Goal: Communication & Community: Answer question/provide support

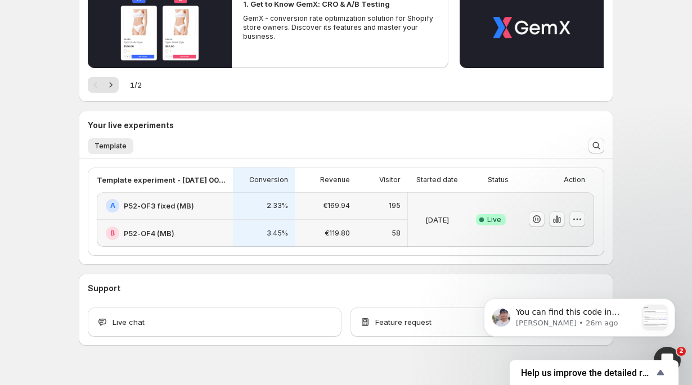
scroll to position [167, 0]
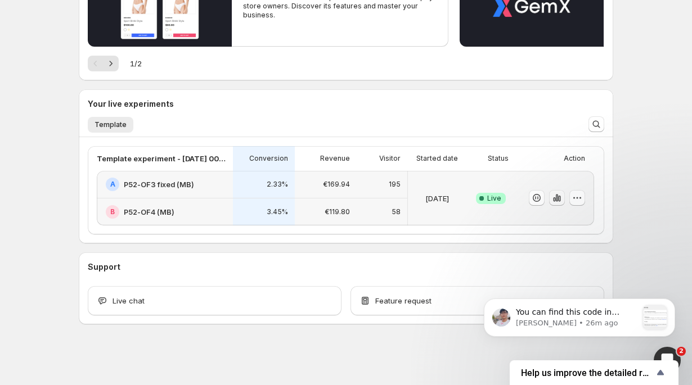
click at [557, 197] on icon "button" at bounding box center [557, 198] width 2 height 7
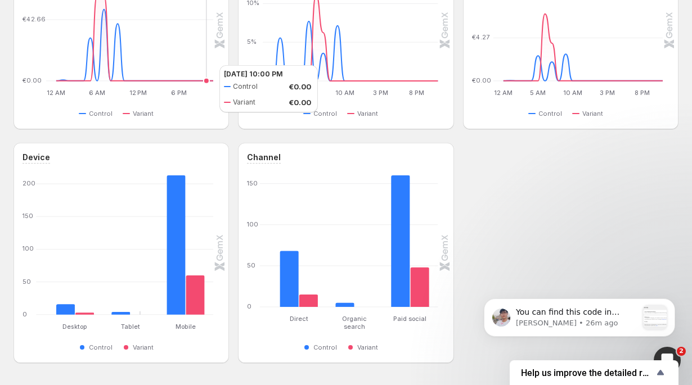
scroll to position [466, 0]
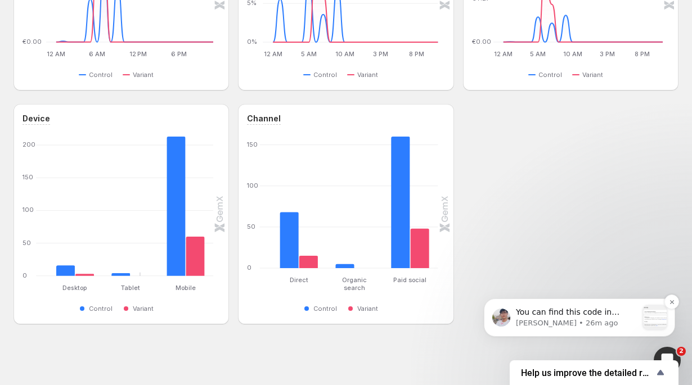
click at [582, 329] on div "You can find this code in Shopify Admin &gt; Settings &gt; Users &gt; Security …" at bounding box center [577, 318] width 122 height 23
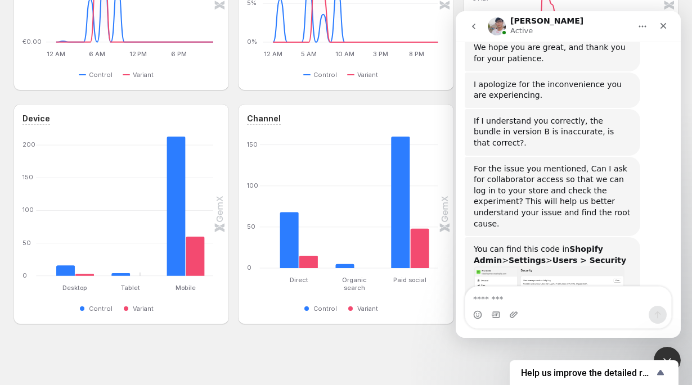
scroll to position [494, 0]
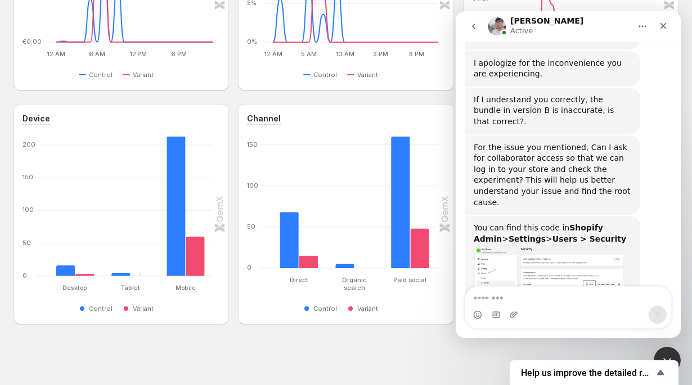
click at [566, 245] on img "Antony says…" at bounding box center [549, 275] width 151 height 60
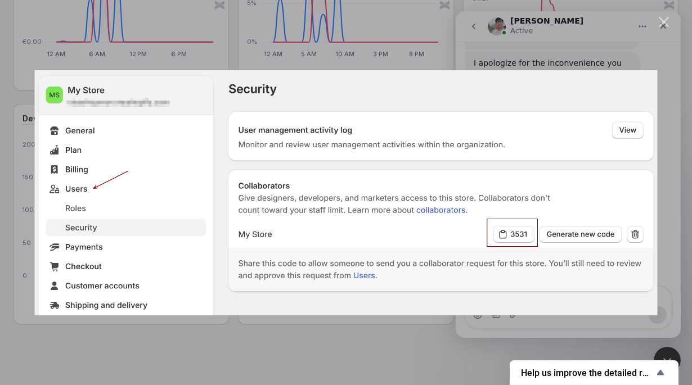
click at [661, 19] on div "Close" at bounding box center [664, 22] width 11 height 11
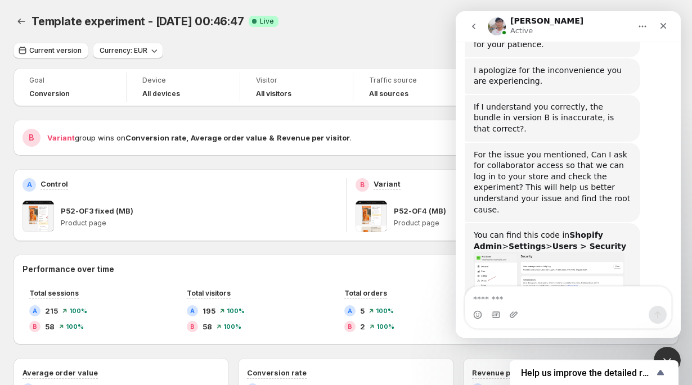
scroll to position [475, 0]
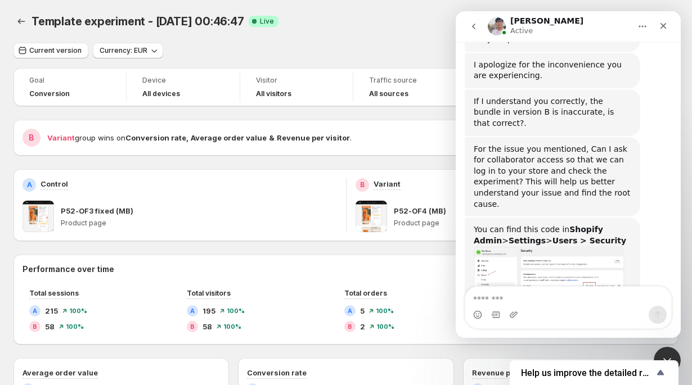
click at [546, 246] on img "Antony says…" at bounding box center [549, 276] width 151 height 60
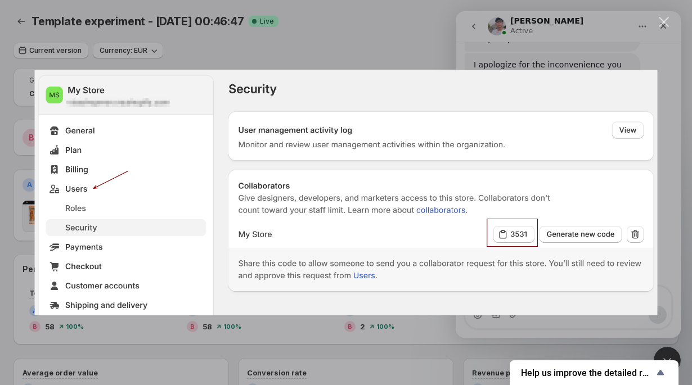
click at [593, 17] on div "Intercom messenger" at bounding box center [346, 192] width 692 height 385
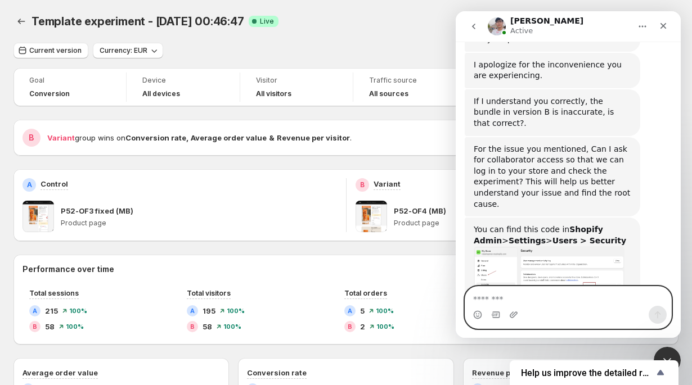
click at [526, 287] on textarea "Message…" at bounding box center [568, 296] width 206 height 19
paste textarea "****"
type textarea "****"
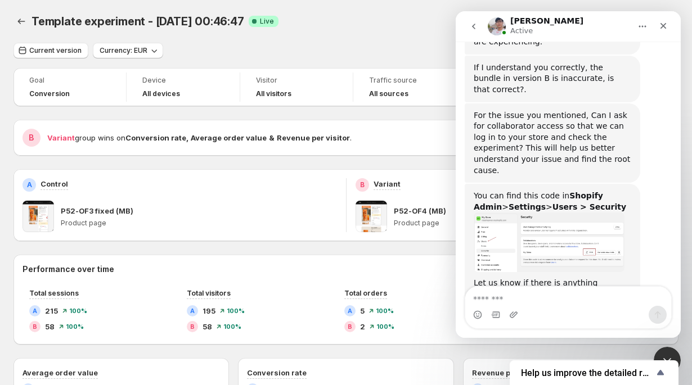
click at [581, 213] on img "Antony says…" at bounding box center [549, 243] width 151 height 60
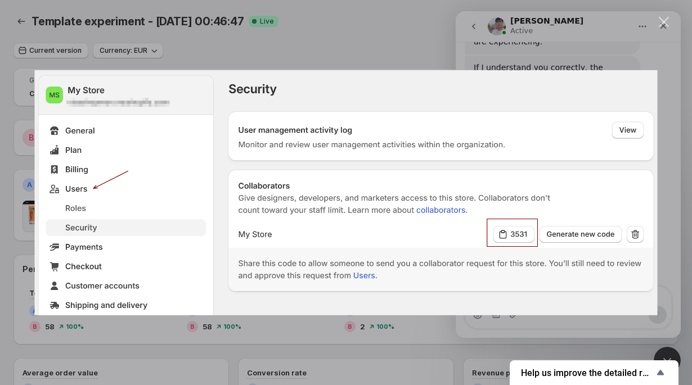
click at [529, 43] on div "Intercom messenger" at bounding box center [346, 192] width 692 height 385
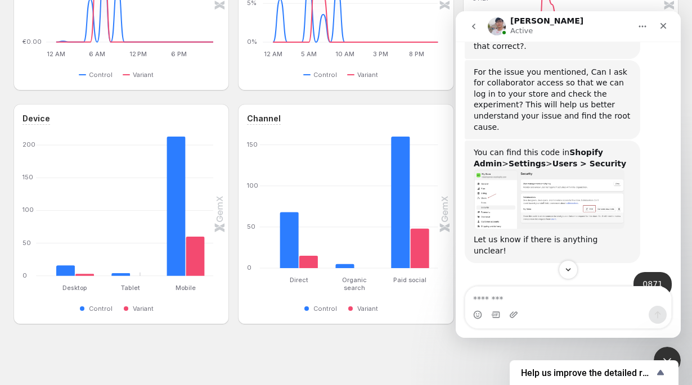
scroll to position [590, 0]
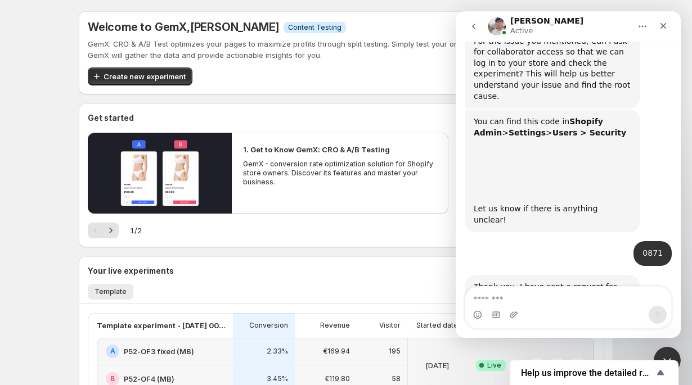
scroll to position [590, 0]
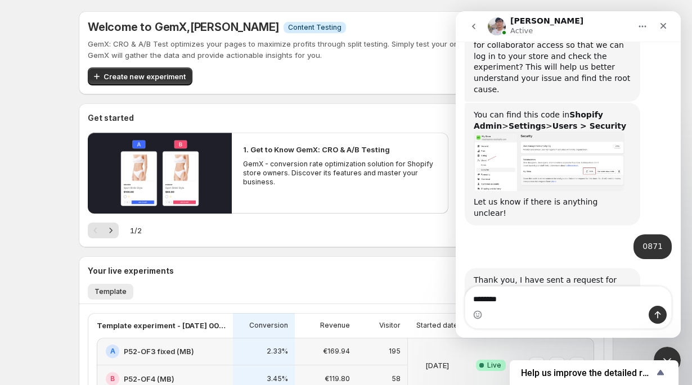
type textarea "*********"
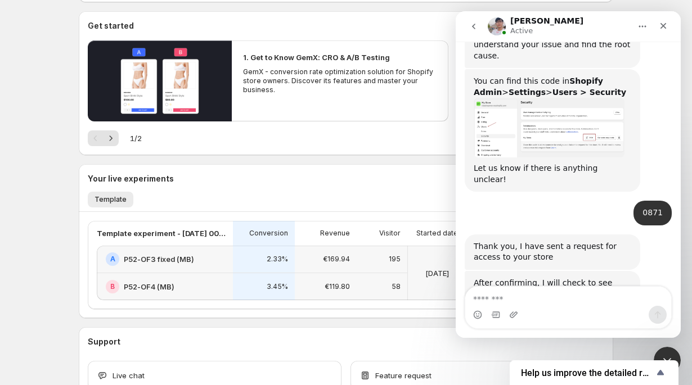
scroll to position [167, 0]
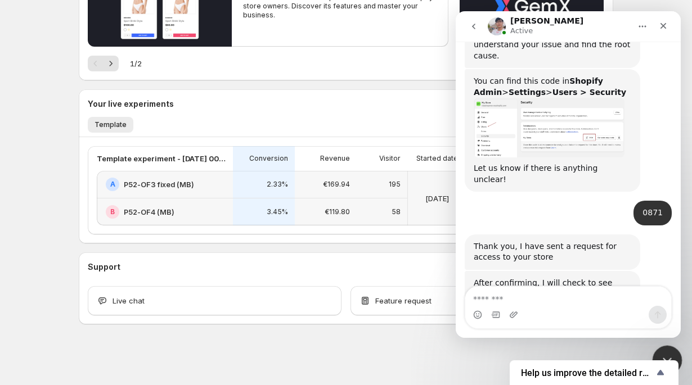
click at [669, 351] on div "Close Intercom Messenger" at bounding box center [665, 358] width 27 height 27
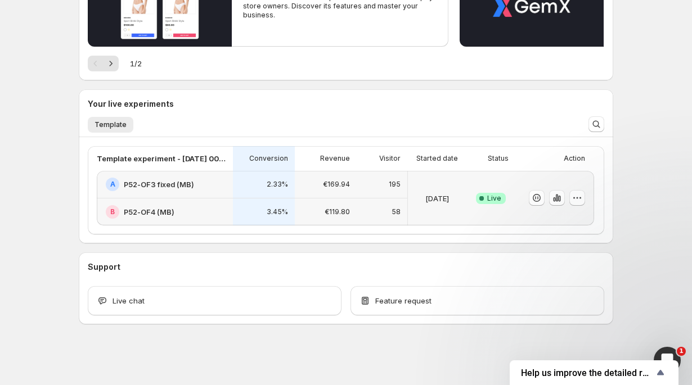
scroll to position [594, 0]
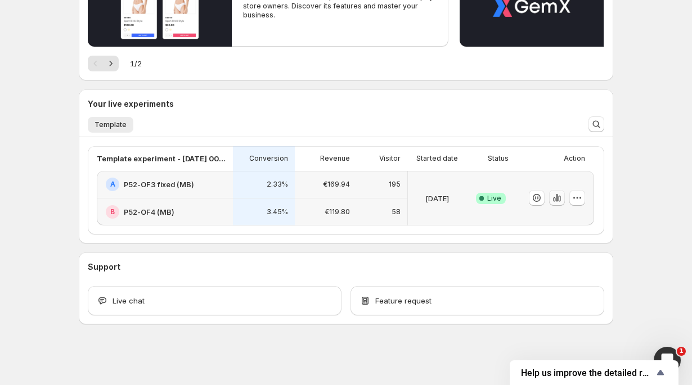
click at [553, 200] on icon "button" at bounding box center [556, 197] width 11 height 11
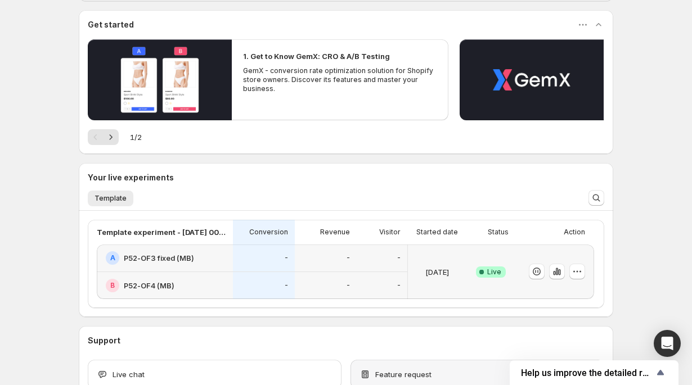
scroll to position [167, 0]
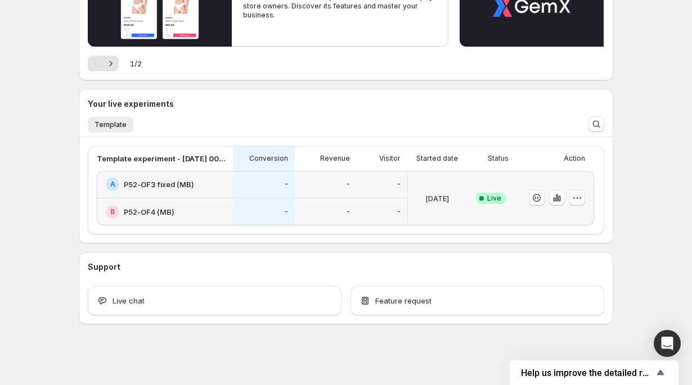
click at [437, 261] on div "Support Live chat Feature request" at bounding box center [346, 289] width 535 height 72
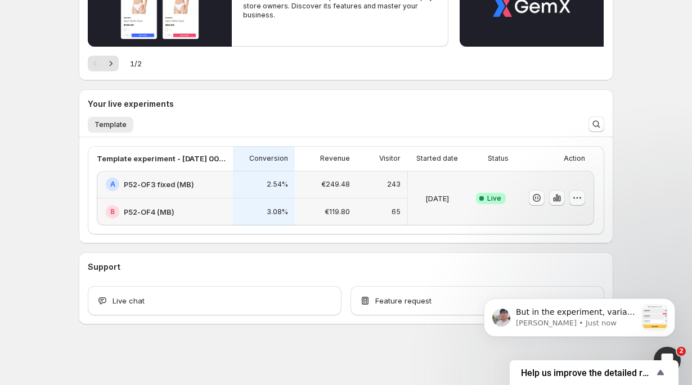
scroll to position [0, 0]
click at [610, 317] on p "But in the experiment, variant B actually showed this bundle." at bounding box center [577, 312] width 122 height 11
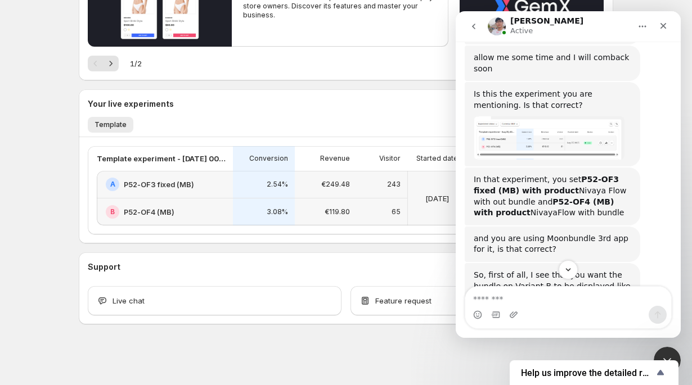
scroll to position [824, 0]
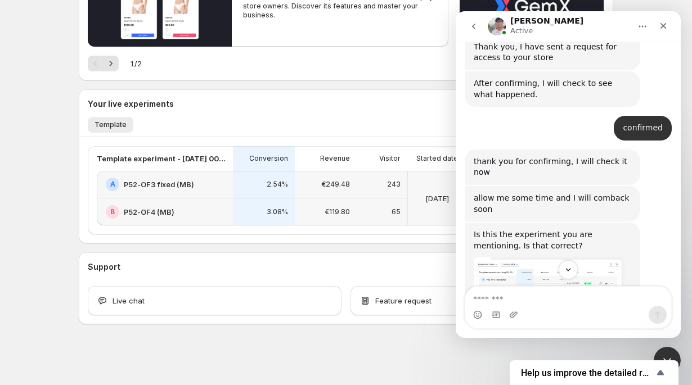
click at [590, 257] on img "Antony says…" at bounding box center [549, 278] width 151 height 43
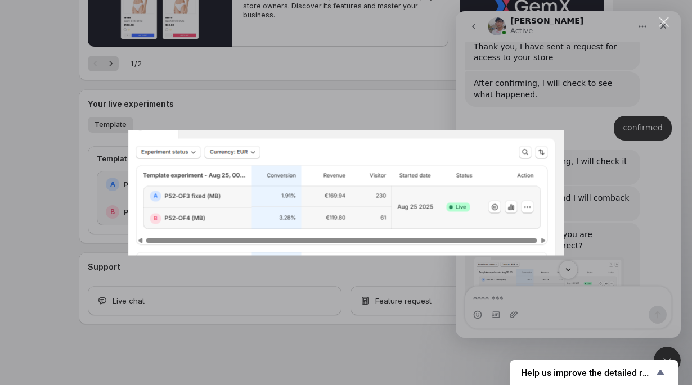
click at [583, 182] on div "Intercom messenger" at bounding box center [346, 192] width 692 height 385
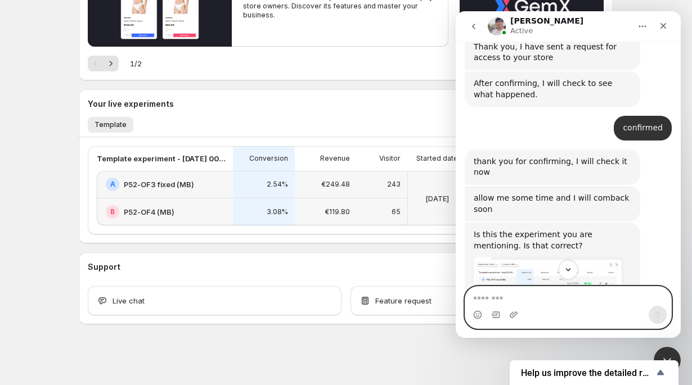
click at [501, 297] on textarea "Message…" at bounding box center [568, 296] width 206 height 19
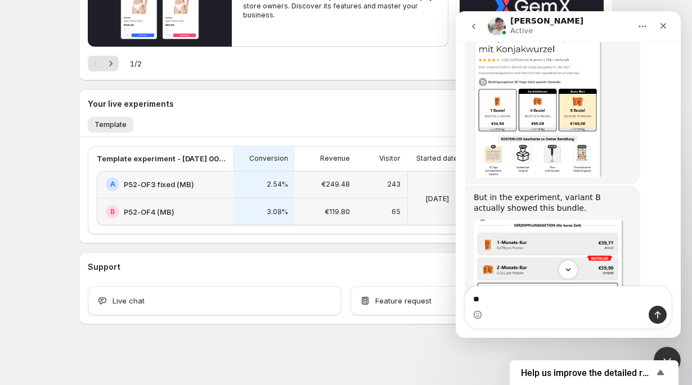
scroll to position [1278, 0]
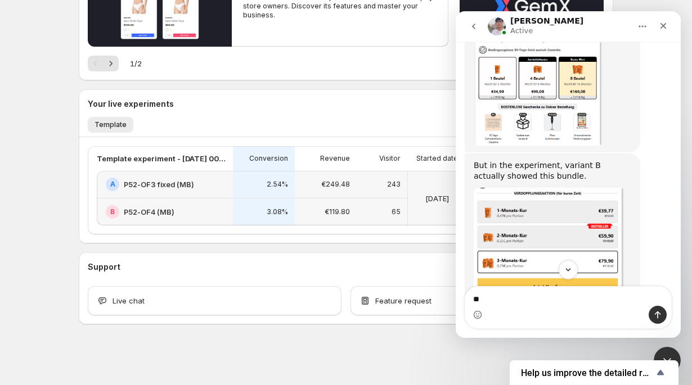
click at [496, 300] on body at bounding box center [346, 193] width 683 height 376
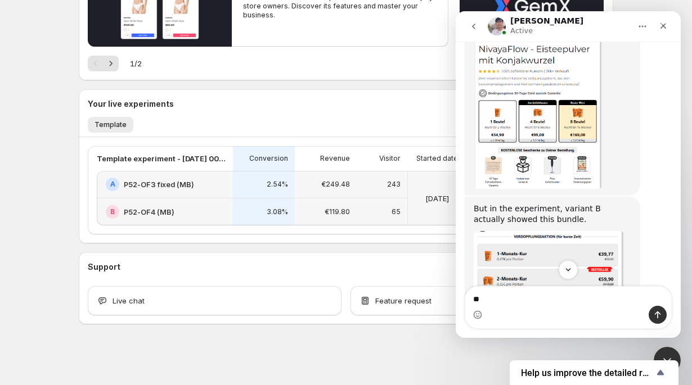
click at [488, 299] on div "Intercom messenger" at bounding box center [346, 192] width 692 height 385
click at [486, 299] on textarea "**" at bounding box center [568, 296] width 206 height 19
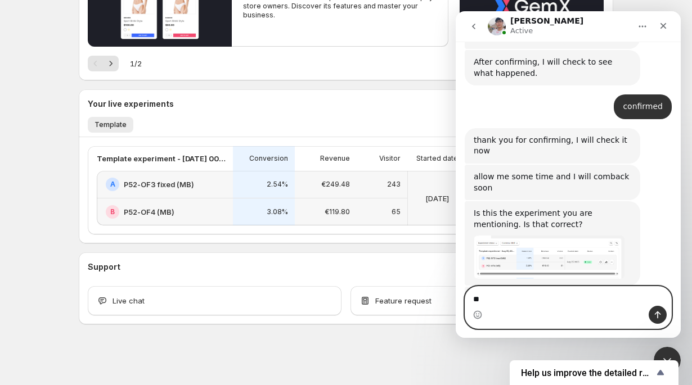
click at [486, 299] on textarea "**" at bounding box center [568, 296] width 206 height 19
type textarea "**********"
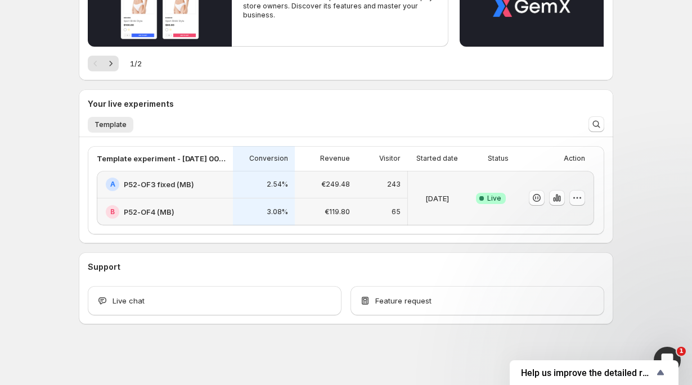
scroll to position [1127, 0]
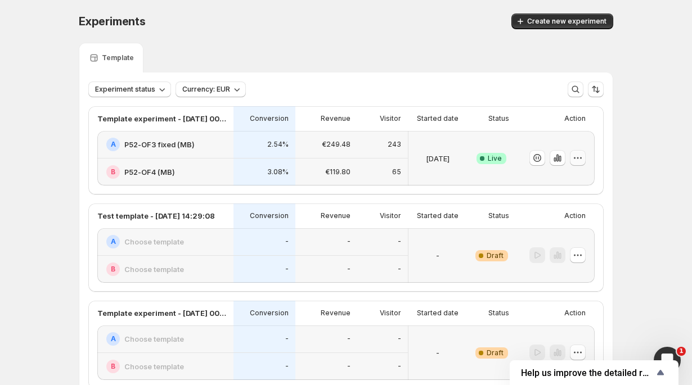
click at [581, 154] on icon "button" at bounding box center [577, 157] width 11 height 11
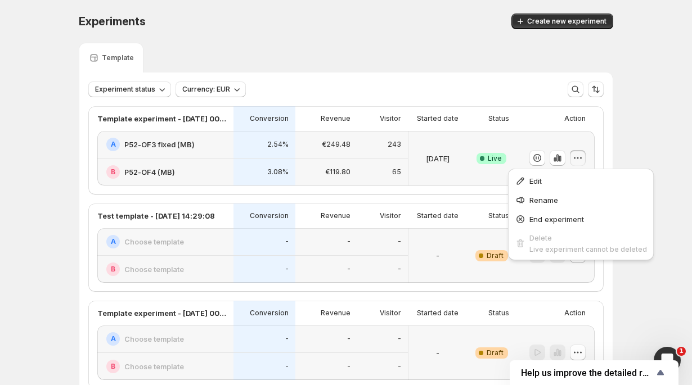
click at [581, 154] on icon "button" at bounding box center [577, 157] width 11 height 11
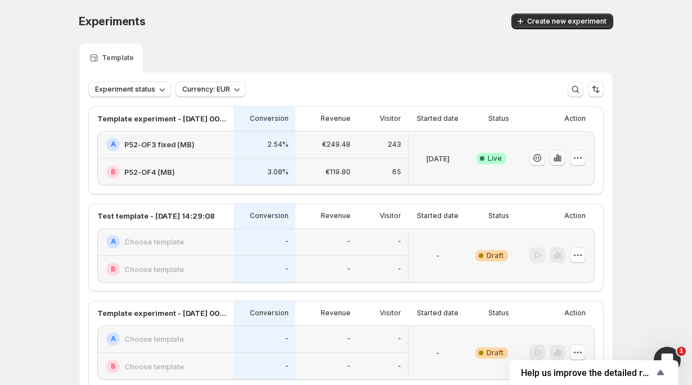
click at [558, 159] on icon "button" at bounding box center [557, 157] width 11 height 11
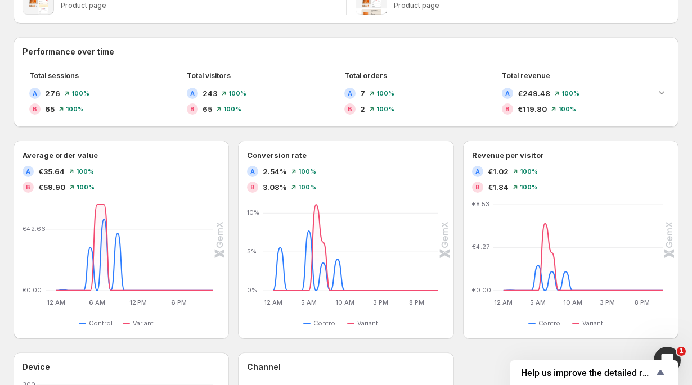
scroll to position [307, 0]
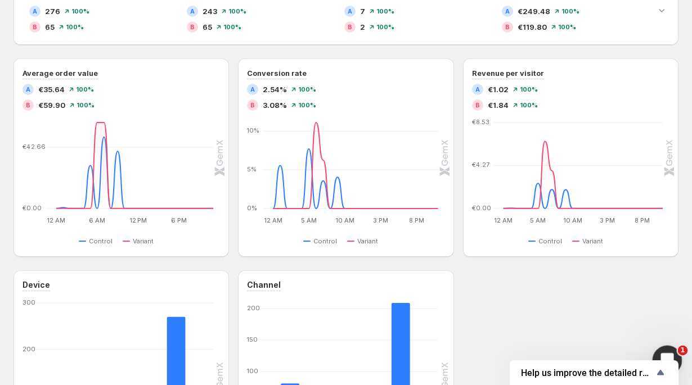
click at [663, 351] on icon "Open Intercom Messenger" at bounding box center [666, 359] width 19 height 19
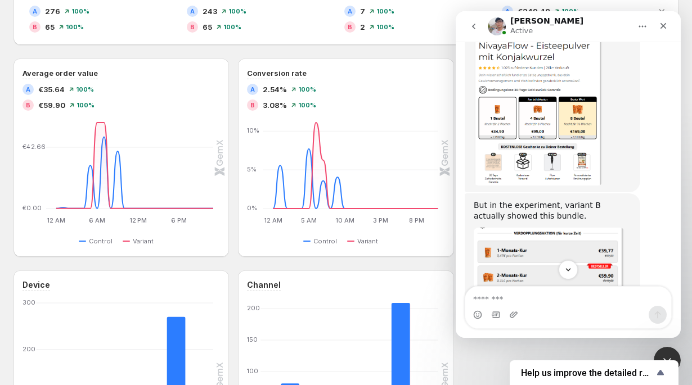
scroll to position [1269, 0]
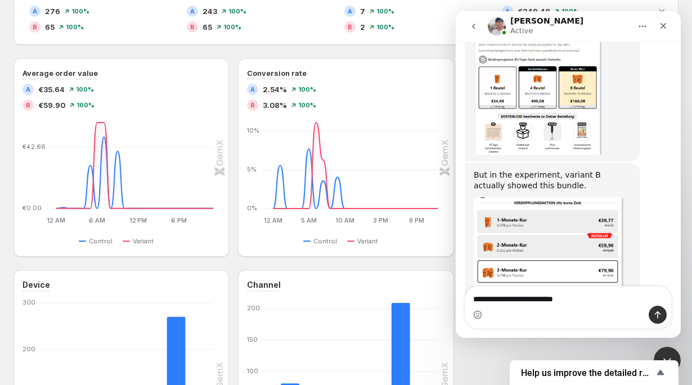
type textarea "**********"
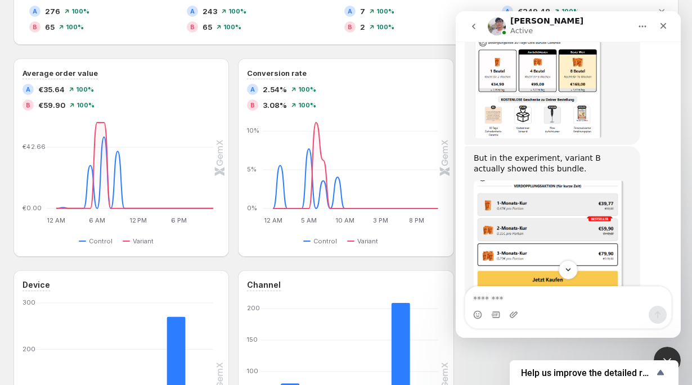
scroll to position [1295, 0]
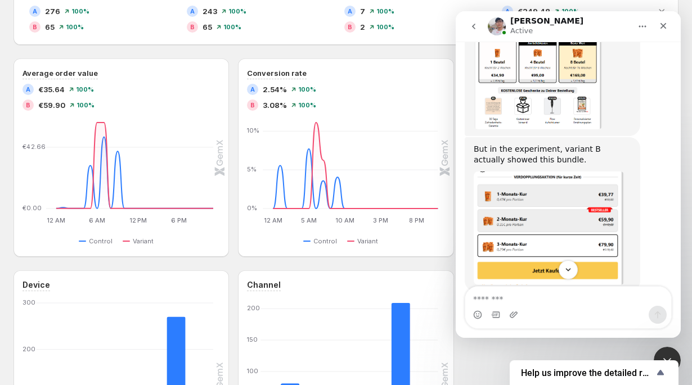
click at [497, 29] on img "Intercom messenger" at bounding box center [497, 26] width 18 height 18
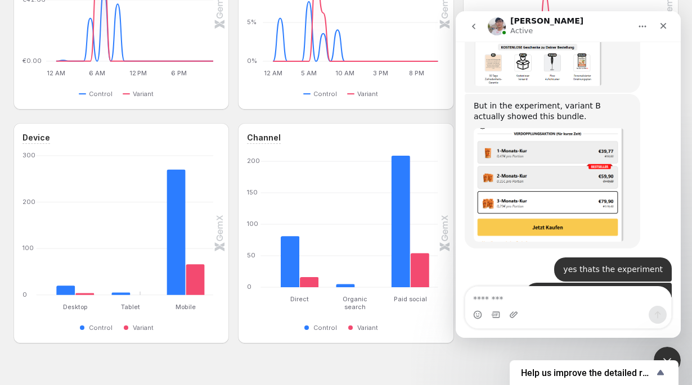
scroll to position [1408, 0]
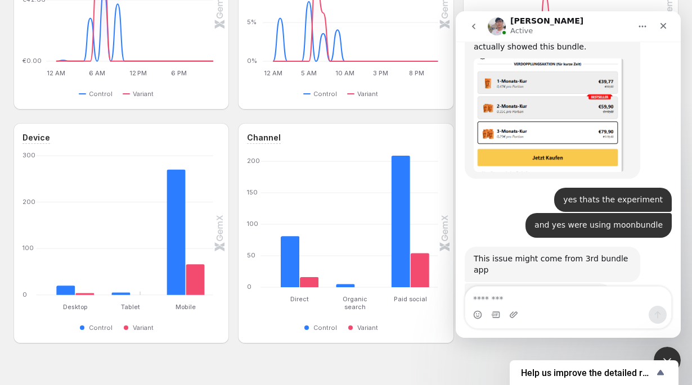
click at [616, 284] on div "Let me explain a little bit to you. Antony • Just now" at bounding box center [568, 309] width 207 height 50
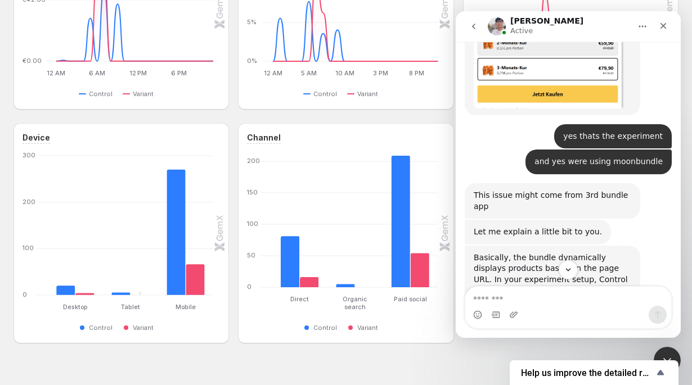
scroll to position [1468, 0]
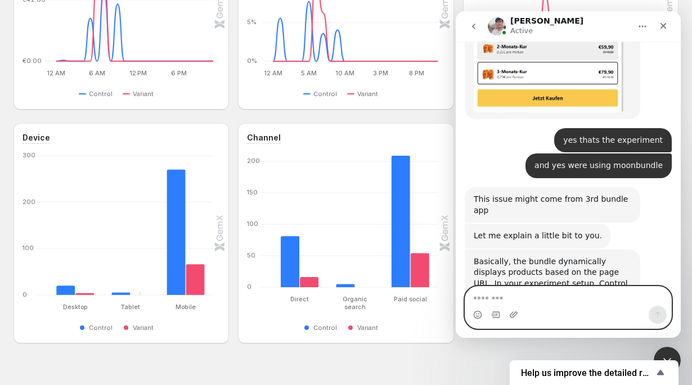
click at [554, 303] on textarea "Message…" at bounding box center [568, 296] width 206 height 19
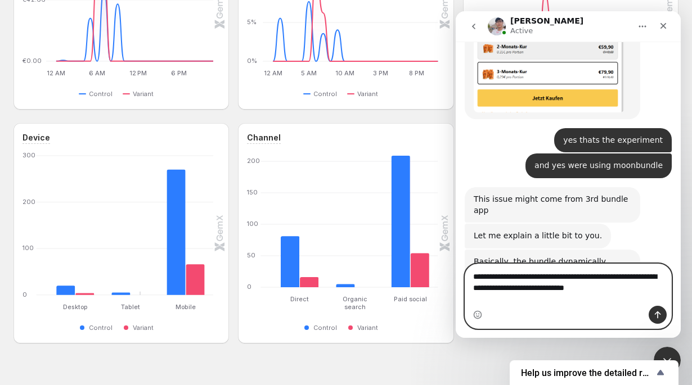
type textarea "**********"
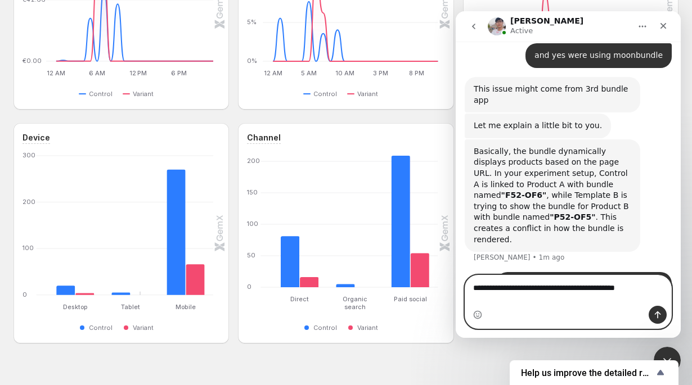
scroll to position [1567, 0]
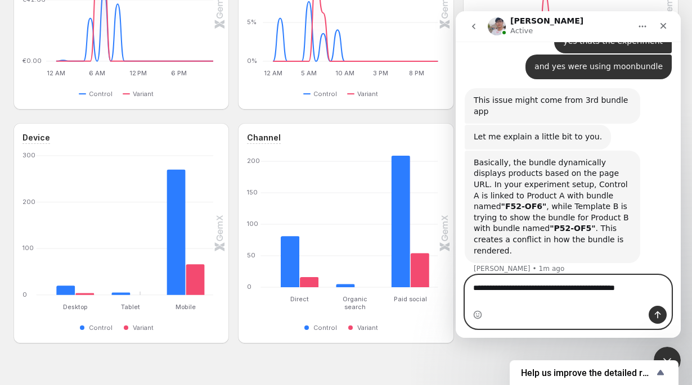
click at [580, 295] on textarea "**********" at bounding box center [568, 285] width 206 height 19
click at [555, 295] on textarea "**********" at bounding box center [568, 285] width 206 height 19
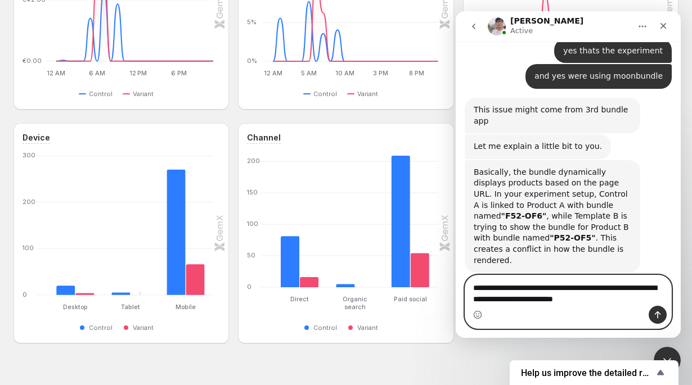
scroll to position [1578, 0]
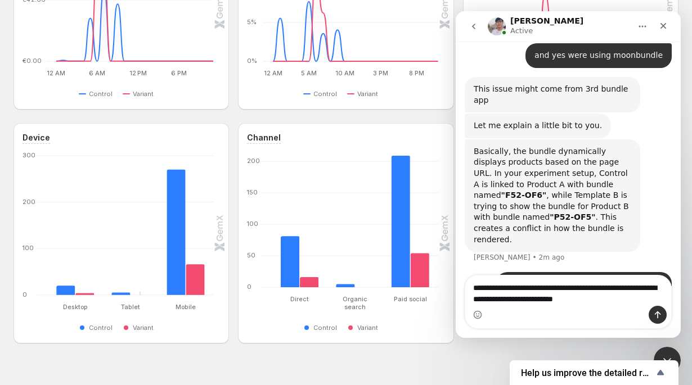
click at [631, 333] on div "Typing" at bounding box center [568, 354] width 207 height 43
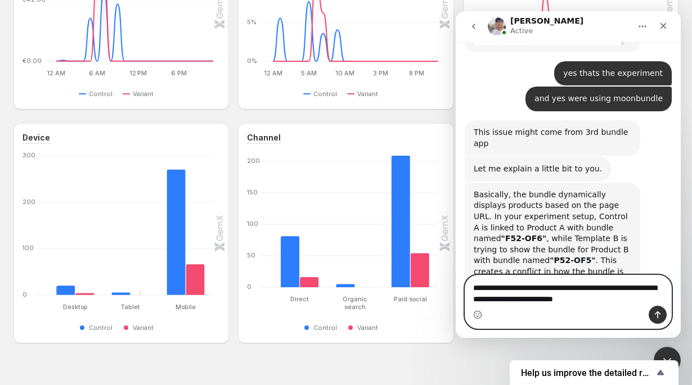
click at [640, 296] on textarea "**********" at bounding box center [568, 291] width 206 height 30
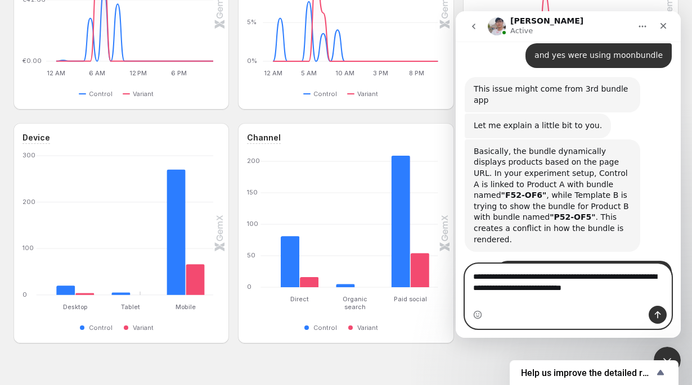
scroll to position [1715, 0]
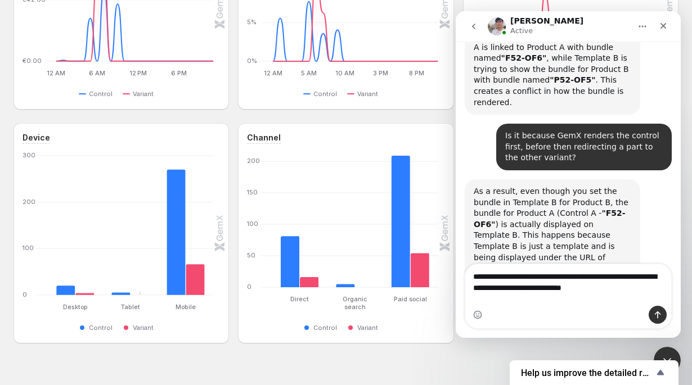
click at [602, 322] on div "But this might be the issue. For this case, I will escalate it to our developme…" at bounding box center [553, 349] width 158 height 55
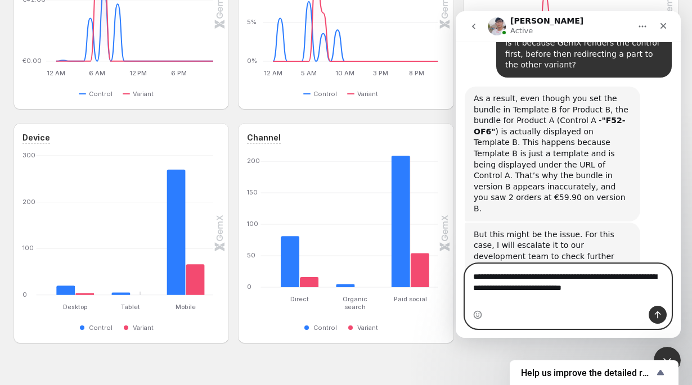
click at [557, 282] on textarea "**********" at bounding box center [568, 279] width 206 height 30
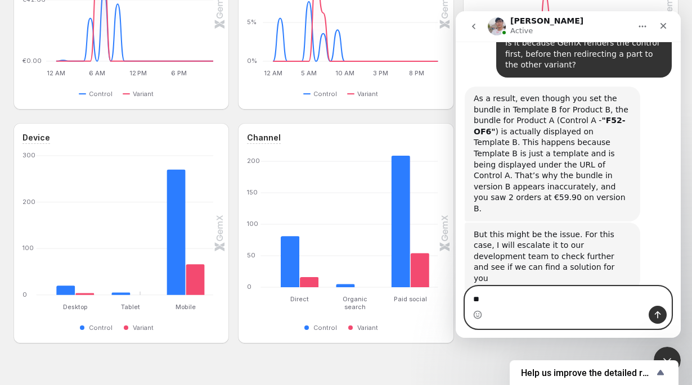
scroll to position [1806, 0]
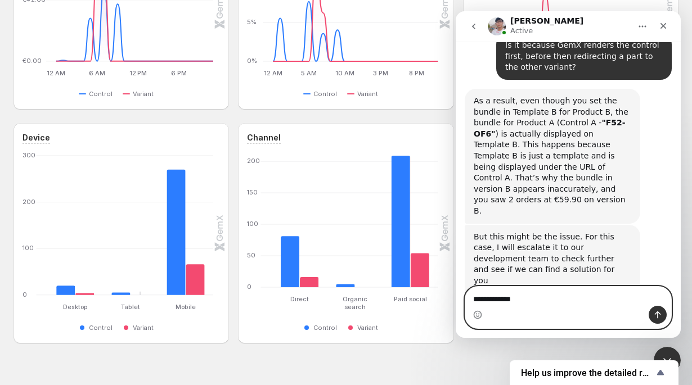
type textarea "**********"
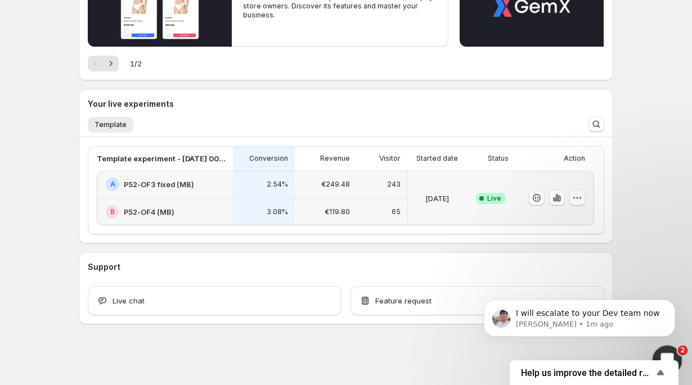
click at [661, 353] on div "Open Intercom Messenger" at bounding box center [665, 358] width 37 height 37
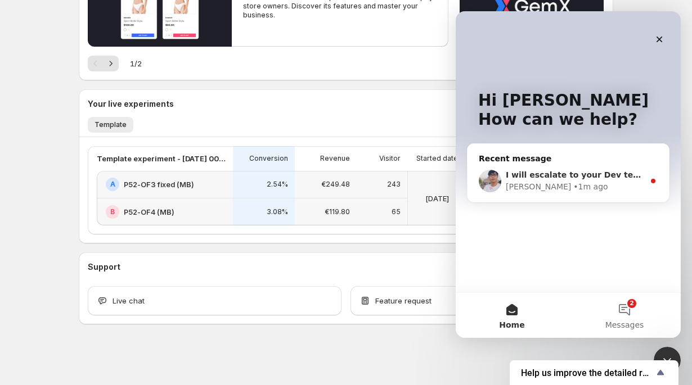
click at [571, 199] on div "I will escalate to your Dev team now Antony • 1m ago" at bounding box center [568, 181] width 201 height 42
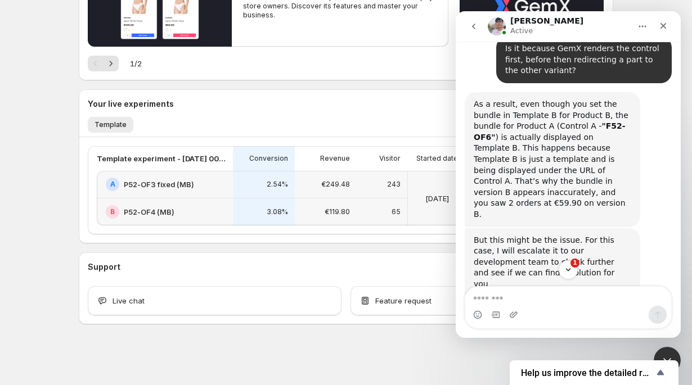
scroll to position [1947, 0]
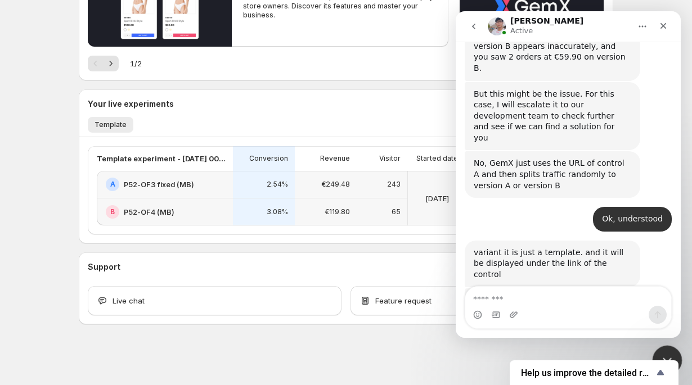
click at [667, 351] on div "Close Intercom Messenger" at bounding box center [665, 358] width 27 height 27
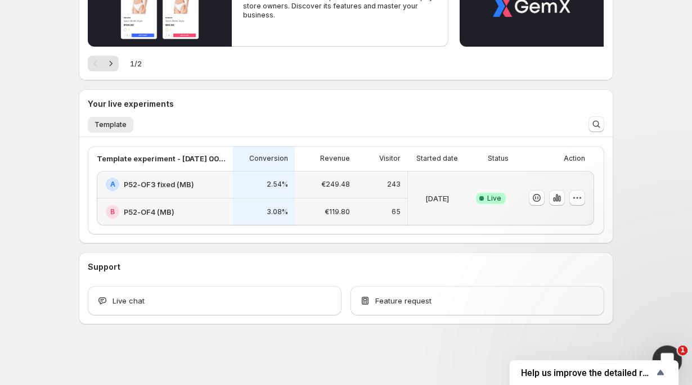
scroll to position [1393, 0]
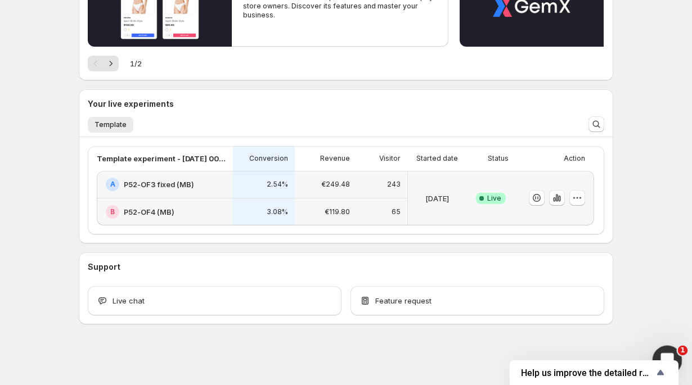
click at [656, 348] on div "Open Intercom Messenger" at bounding box center [665, 358] width 37 height 37
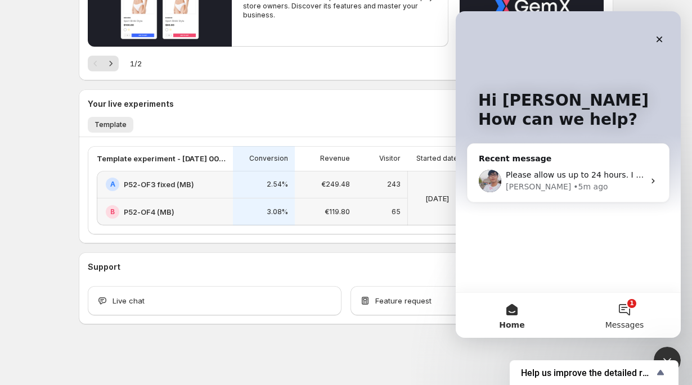
click at [634, 301] on button "1 Messages" at bounding box center [624, 315] width 113 height 45
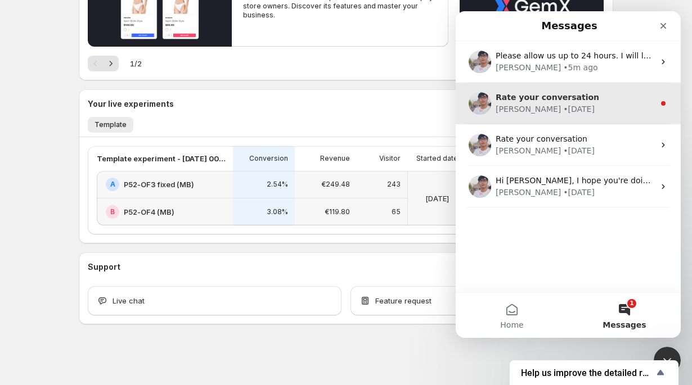
click at [560, 92] on div "Rate your conversation" at bounding box center [575, 98] width 159 height 12
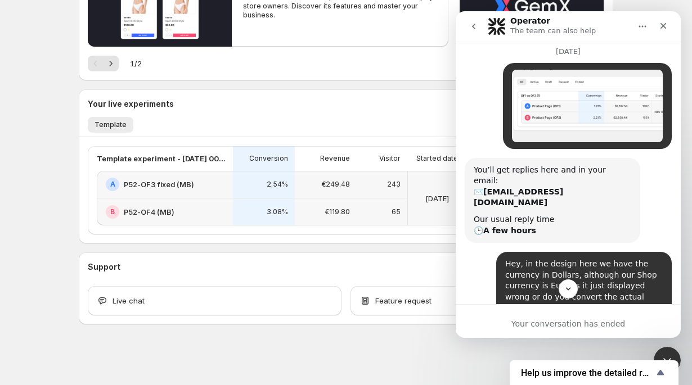
scroll to position [101, 0]
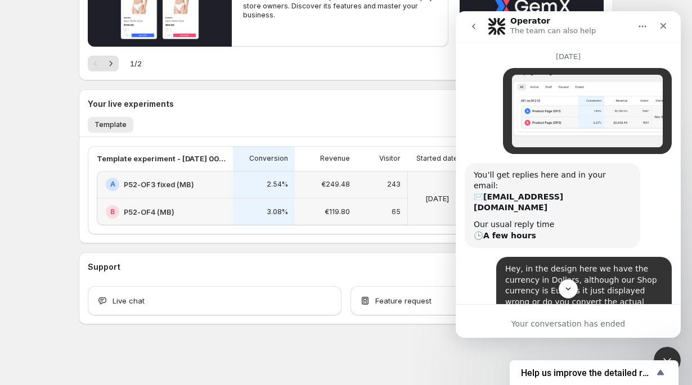
click at [666, 143] on div "David • 41w ago" at bounding box center [568, 115] width 207 height 95
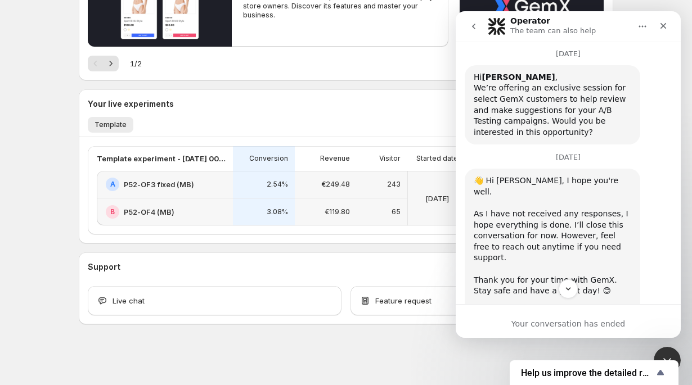
scroll to position [774, 0]
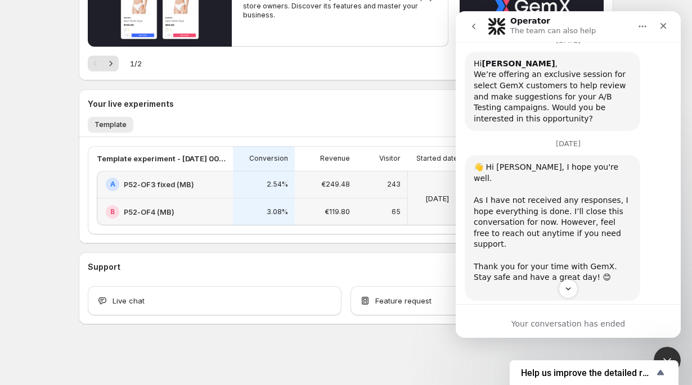
click at [468, 29] on button "go back" at bounding box center [473, 26] width 21 height 21
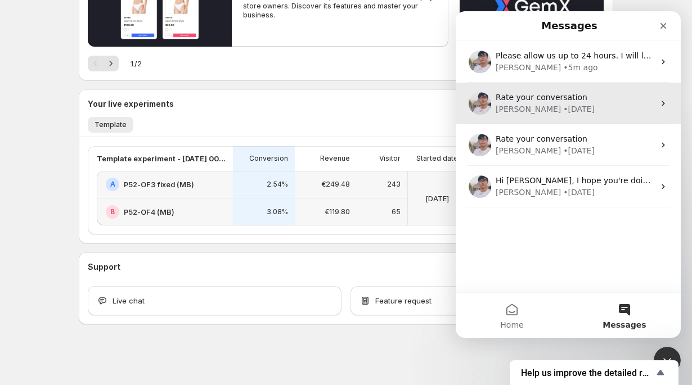
scroll to position [0, 0]
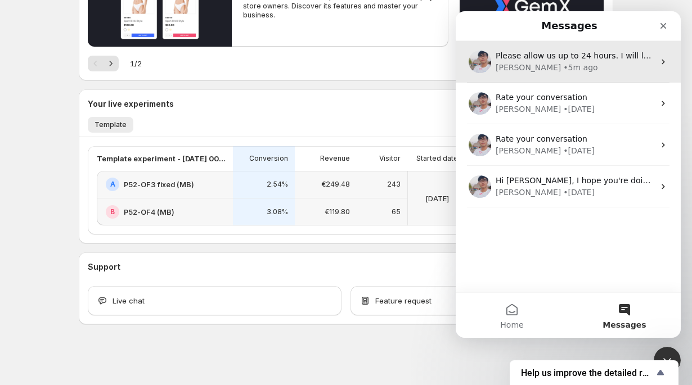
click at [583, 71] on div "Antony • 5m ago" at bounding box center [575, 68] width 159 height 12
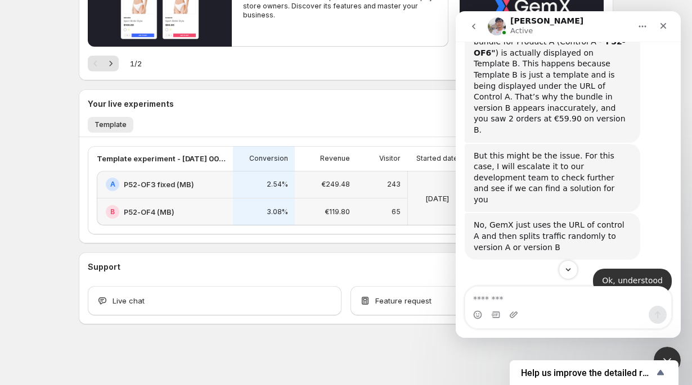
scroll to position [1928, 0]
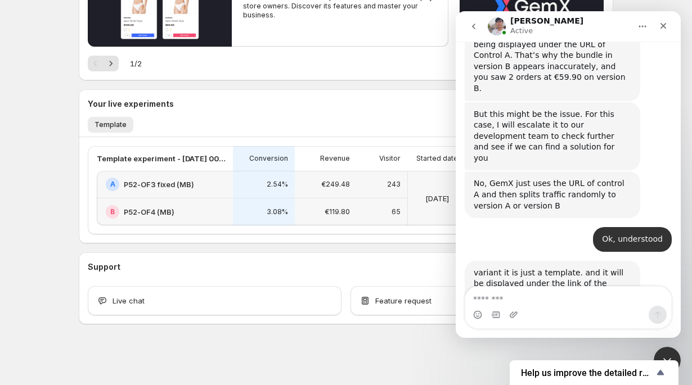
click at [576, 297] on textarea "Message…" at bounding box center [568, 296] width 206 height 19
type textarea "**********"
type textarea "*"
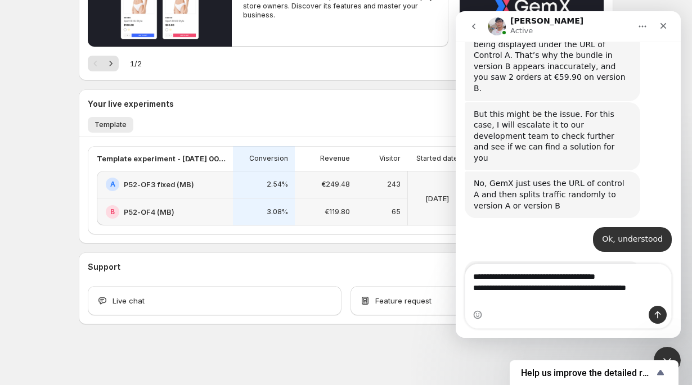
type textarea "**********"
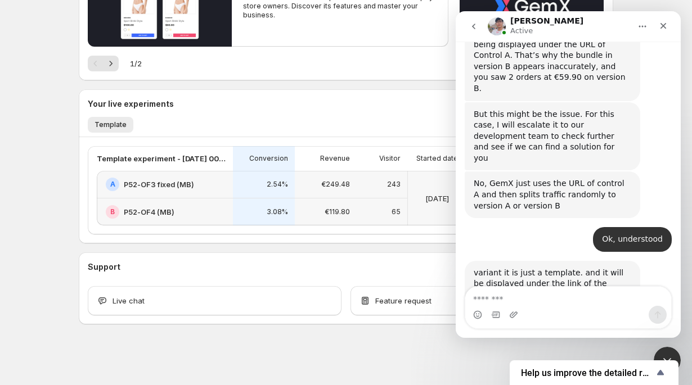
scroll to position [1984, 0]
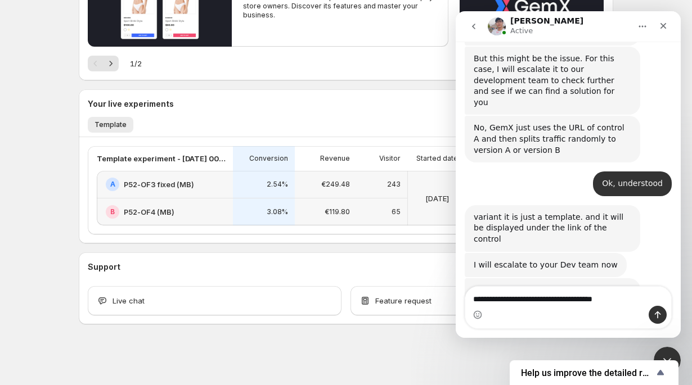
type textarea "**********"
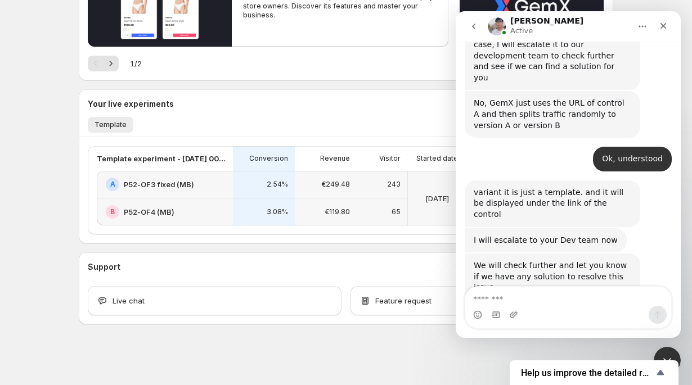
scroll to position [2010, 0]
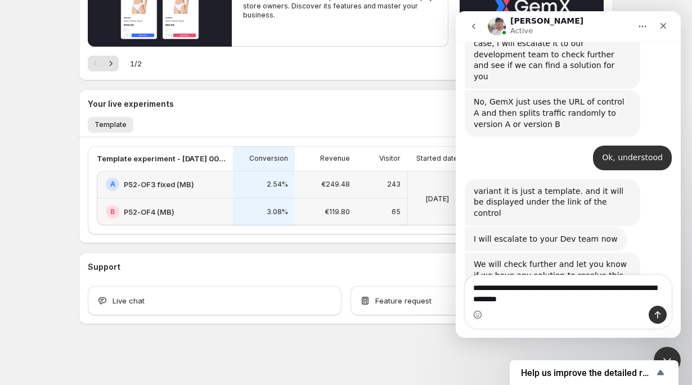
type textarea "**********"
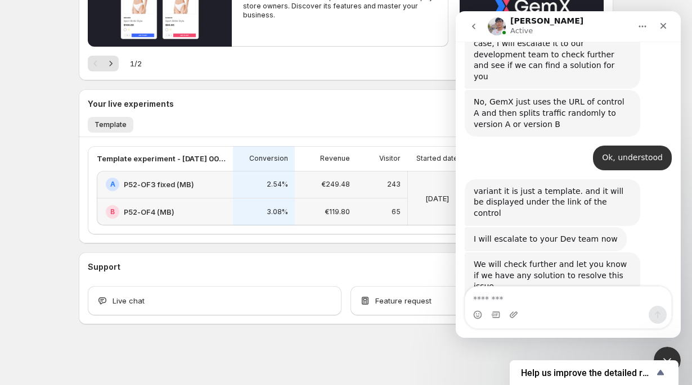
scroll to position [2047, 0]
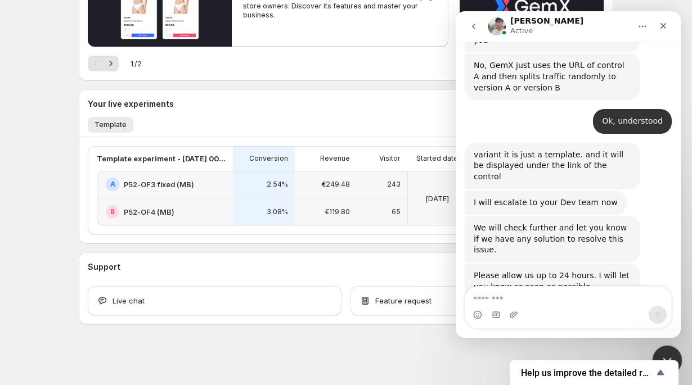
click at [668, 352] on icon "Close Intercom Messenger" at bounding box center [666, 359] width 14 height 14
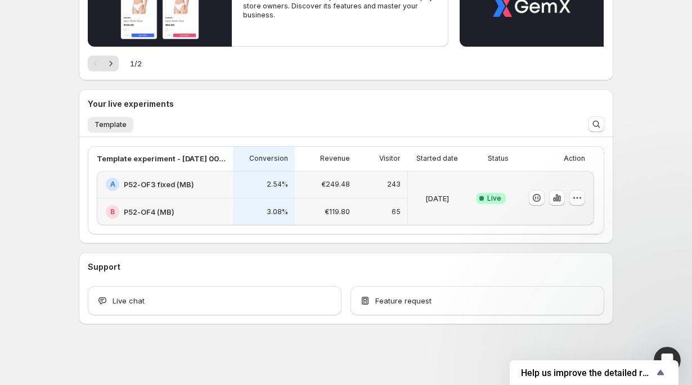
scroll to position [1806, 0]
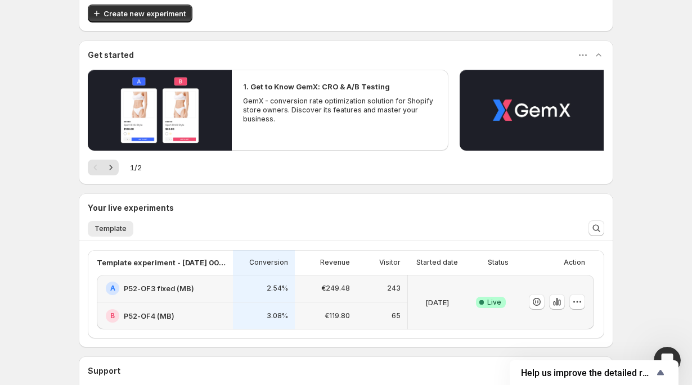
scroll to position [145, 0]
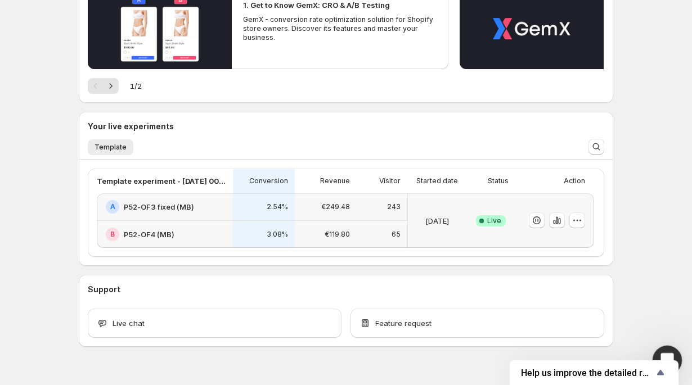
click at [659, 348] on div "Open Intercom Messenger" at bounding box center [665, 358] width 37 height 37
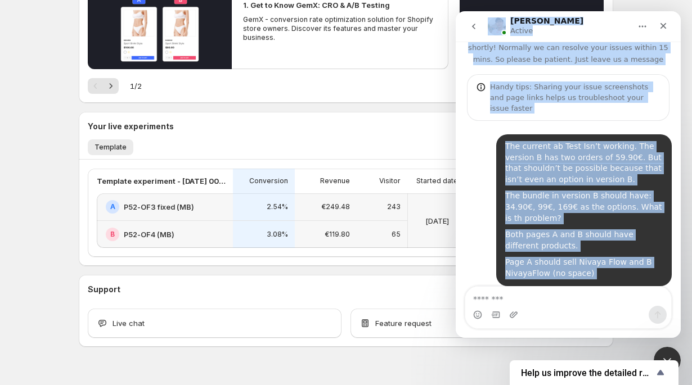
scroll to position [0, 0]
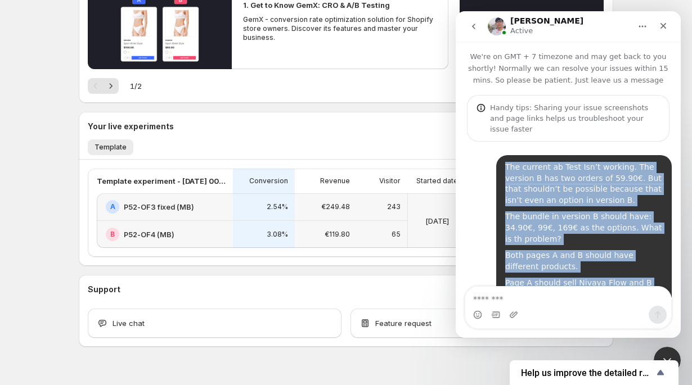
drag, startPoint x: 564, startPoint y: 238, endPoint x: 497, endPoint y: 150, distance: 110.9
copy div "The current ab Test Isn’t working. The version B has two orders of 59.90€. But …"
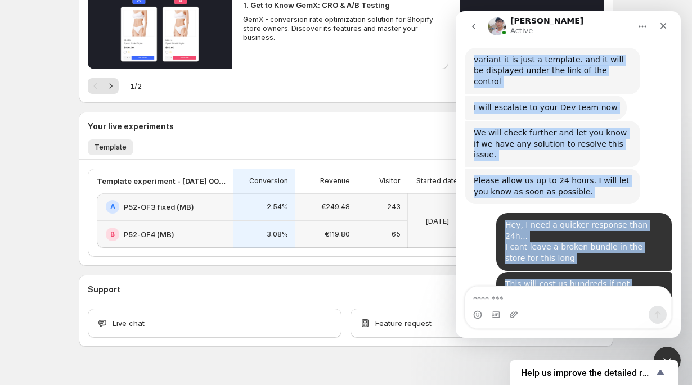
scroll to position [2132, 0]
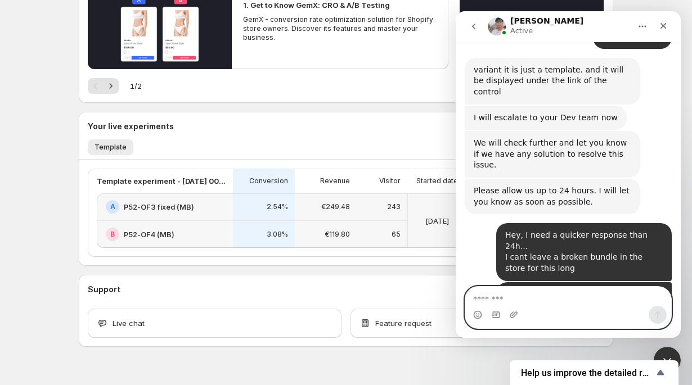
click at [540, 297] on textarea "Message…" at bounding box center [568, 296] width 206 height 19
paste textarea "***"
type textarea "**********"
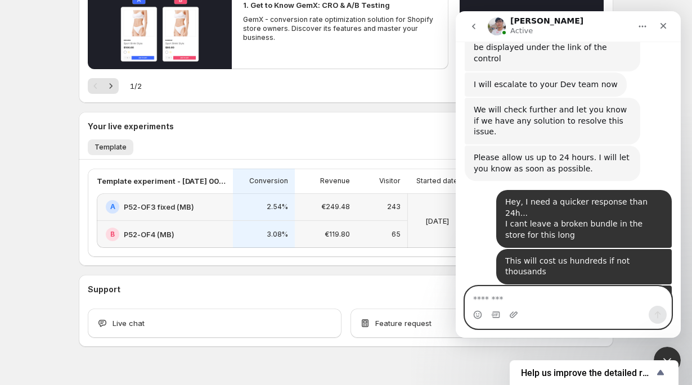
scroll to position [2198, 0]
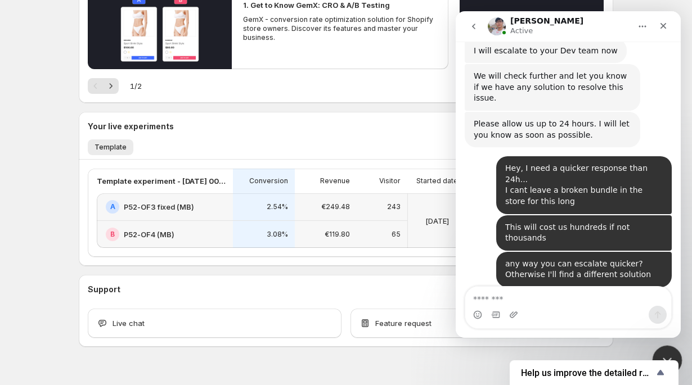
click at [666, 349] on div "Close Intercom Messenger" at bounding box center [665, 358] width 27 height 27
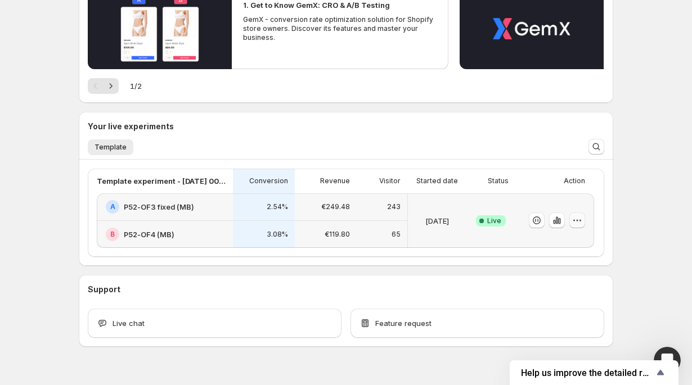
click at [577, 221] on icon "button" at bounding box center [577, 220] width 11 height 11
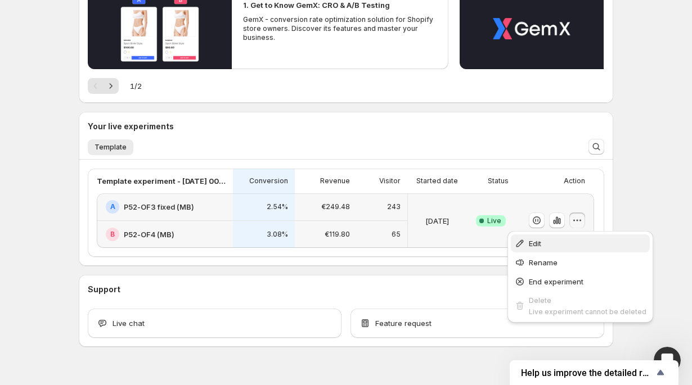
click at [571, 241] on span "Edit" at bounding box center [588, 243] width 118 height 11
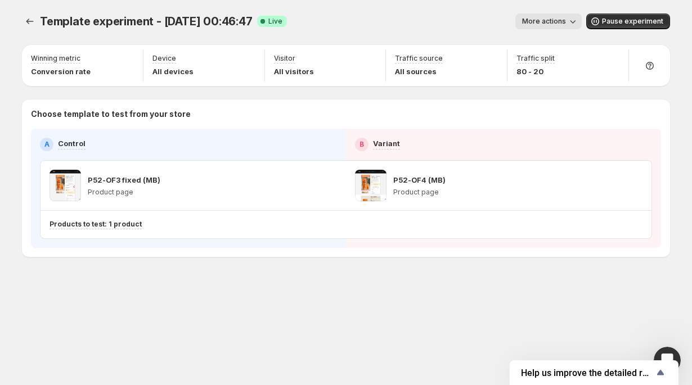
click at [559, 30] on div "Template experiment - Aug 25, 00:46:47. This page is ready Template experiment …" at bounding box center [346, 21] width 648 height 43
click at [559, 26] on button "More actions" at bounding box center [548, 22] width 66 height 16
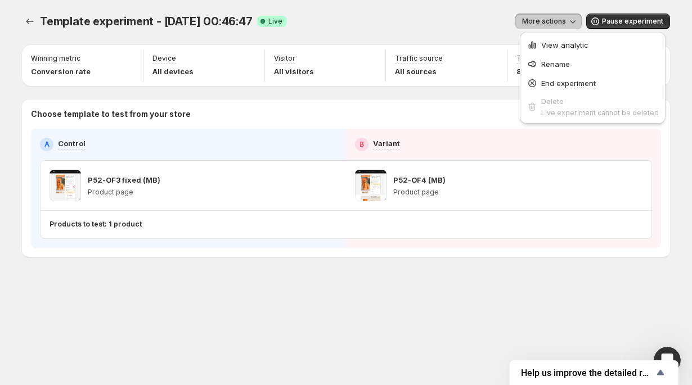
click at [559, 26] on button "More actions" at bounding box center [548, 22] width 66 height 16
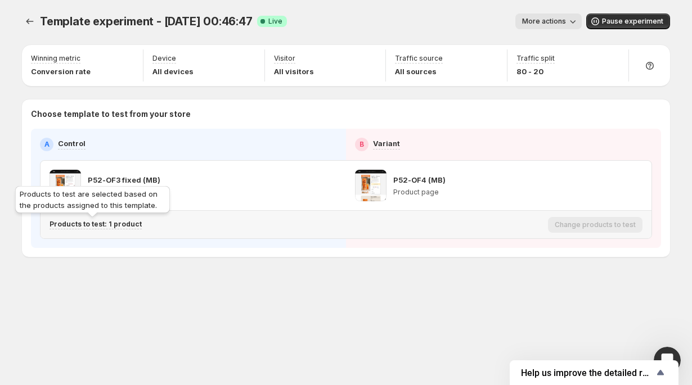
click at [124, 225] on p "Products to test: 1 product" at bounding box center [96, 224] width 92 height 9
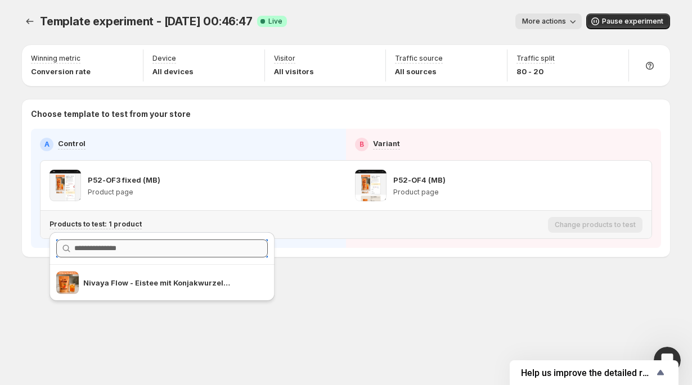
click at [122, 249] on input "text" at bounding box center [171, 249] width 194 height 18
type input "******"
click at [329, 245] on div "A Control B Variant P52-OF3 fixed (MB) Product page P52-OF4 (MB) Product page P…" at bounding box center [346, 188] width 630 height 119
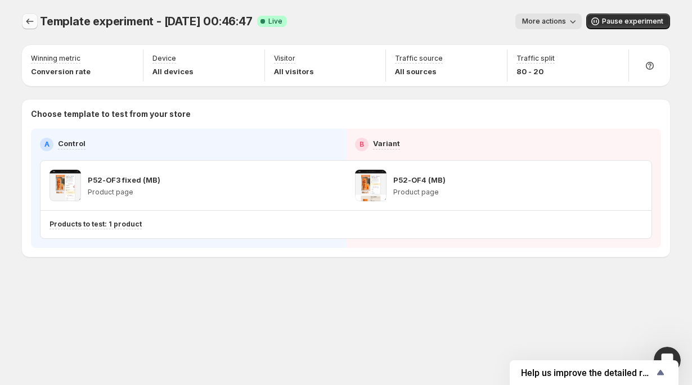
click at [34, 18] on icon "Experiments" at bounding box center [29, 21] width 11 height 11
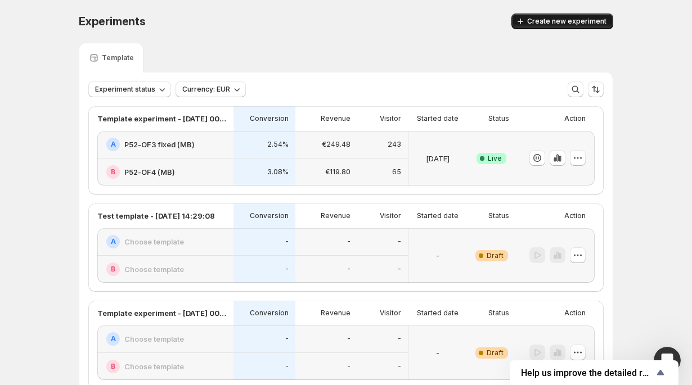
click at [592, 16] on button "Create new experiment" at bounding box center [562, 22] width 102 height 16
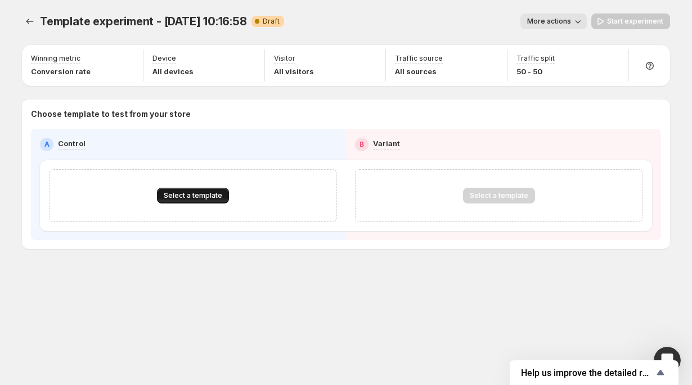
click at [212, 201] on button "Select a template" at bounding box center [193, 196] width 72 height 16
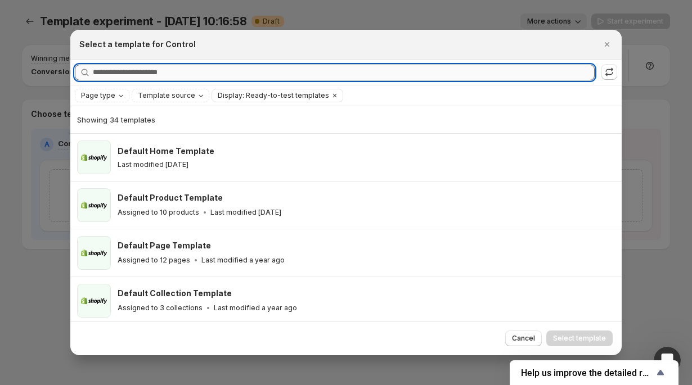
click at [167, 76] on input "Searching all templates" at bounding box center [344, 73] width 502 height 16
type input "*"
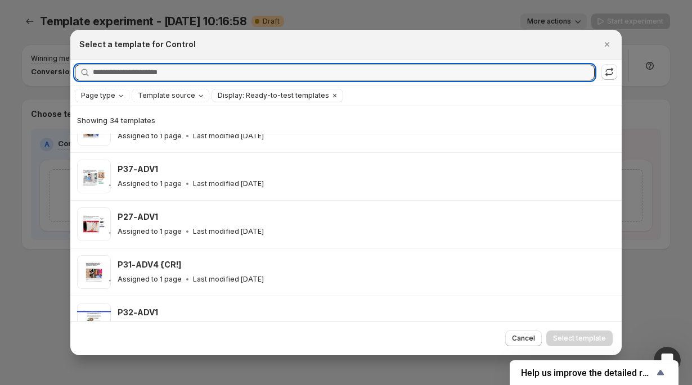
scroll to position [1429, 0]
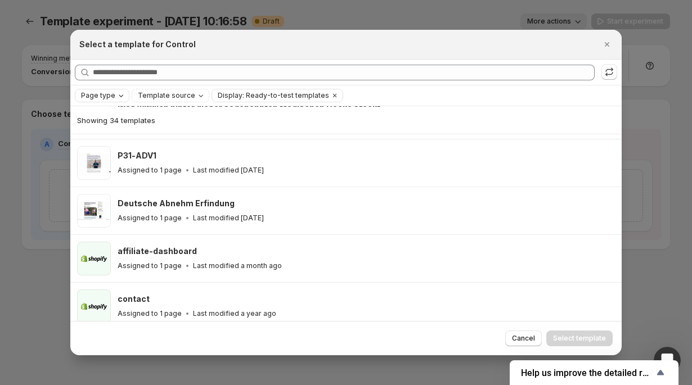
click at [100, 93] on span "Page type" at bounding box center [98, 95] width 34 height 9
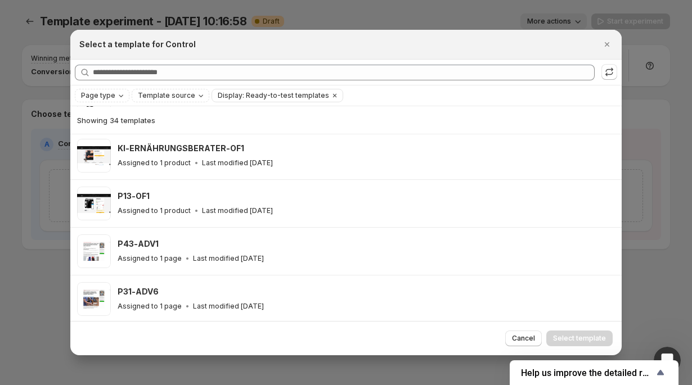
scroll to position [732, 0]
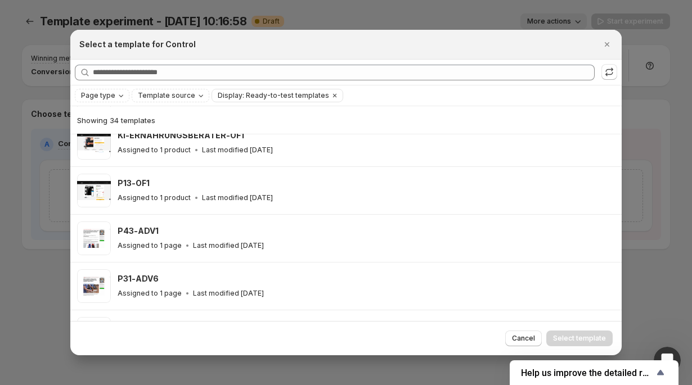
click at [10, 89] on div at bounding box center [346, 192] width 692 height 385
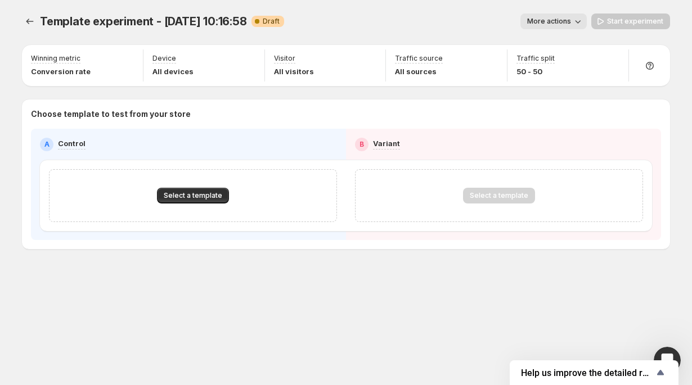
click at [194, 204] on div "Select a template" at bounding box center [193, 195] width 288 height 53
click at [194, 200] on span "Select a template" at bounding box center [193, 195] width 59 height 9
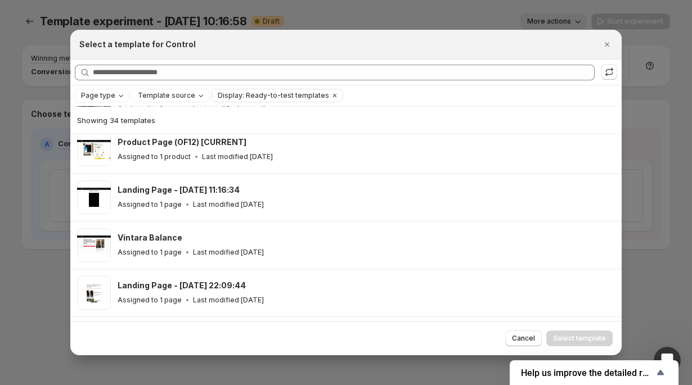
scroll to position [720, 0]
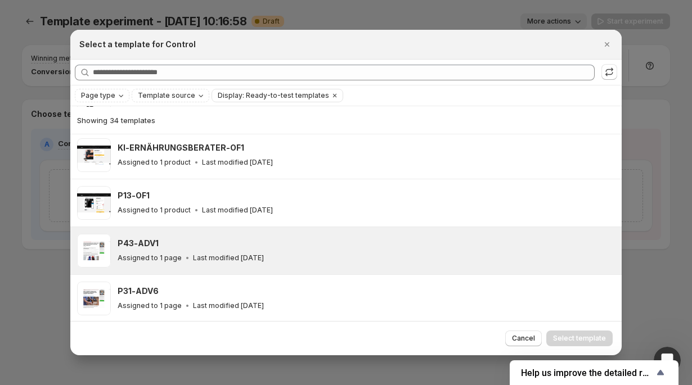
click at [329, 227] on div "P43-ADV1 Assigned to 1 page Last modified 6 months ago" at bounding box center [345, 250] width 551 height 47
click at [592, 340] on span "Select template" at bounding box center [579, 338] width 53 height 9
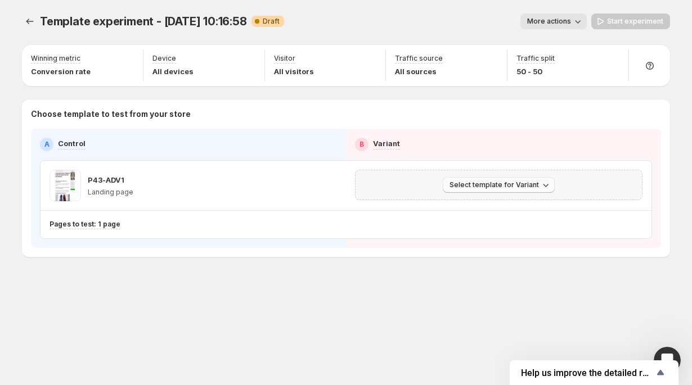
click at [471, 190] on button "Select template for Variant" at bounding box center [499, 185] width 112 height 16
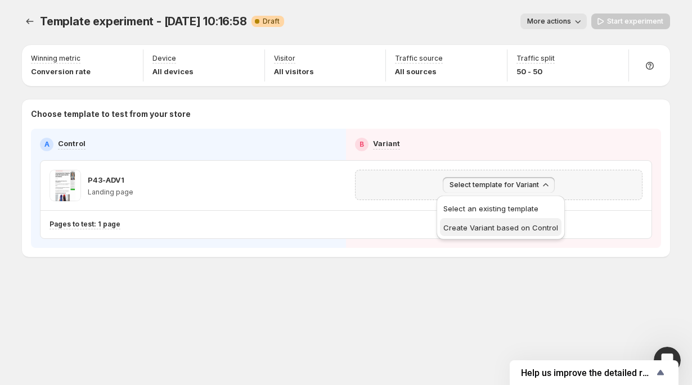
click at [474, 227] on span "Create Variant based on Control" at bounding box center [500, 227] width 115 height 9
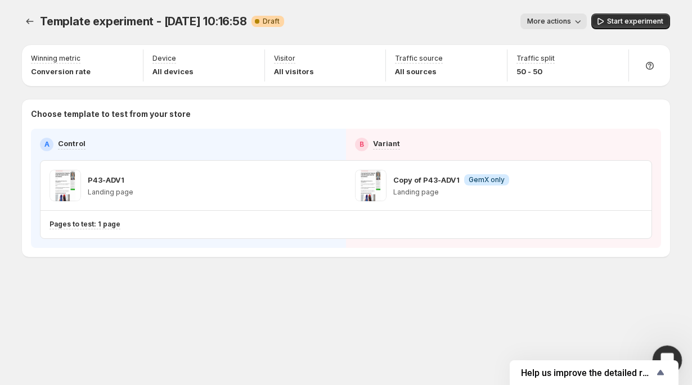
click at [671, 346] on div "Open Intercom Messenger" at bounding box center [665, 358] width 27 height 27
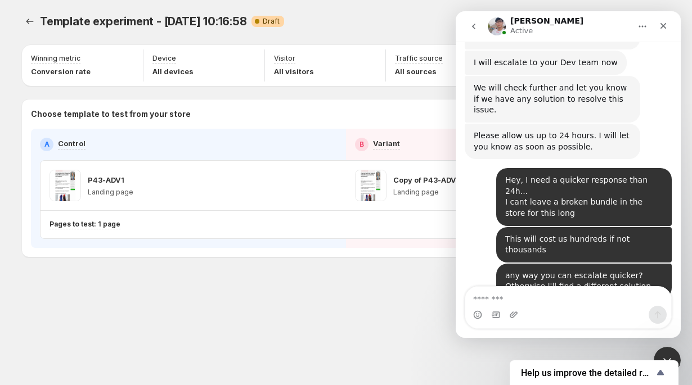
scroll to position [2198, 0]
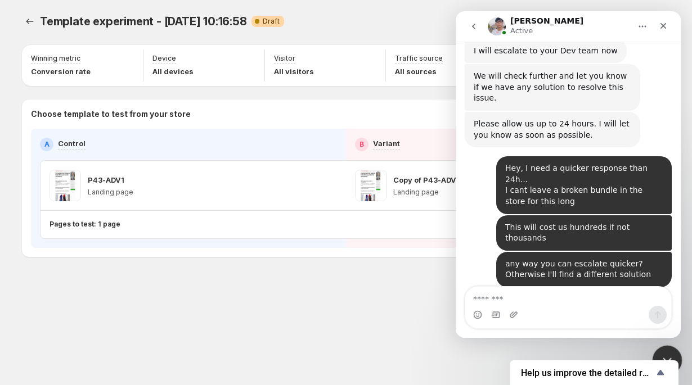
click at [659, 352] on div "Close Intercom Messenger" at bounding box center [665, 358] width 27 height 27
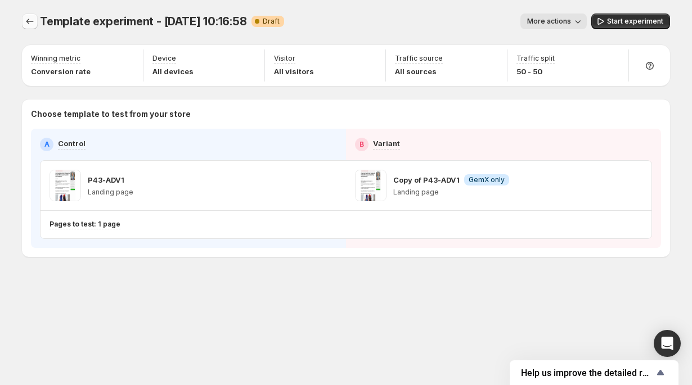
click at [24, 25] on icon "Experiments" at bounding box center [29, 21] width 11 height 11
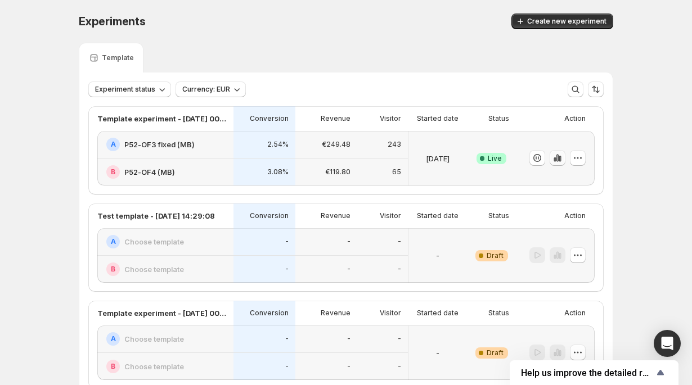
click at [557, 159] on icon "button" at bounding box center [558, 158] width 2 height 7
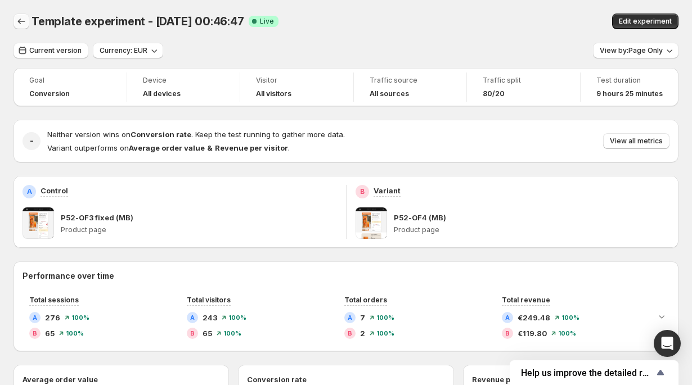
click at [21, 21] on icon "Back" at bounding box center [21, 21] width 11 height 11
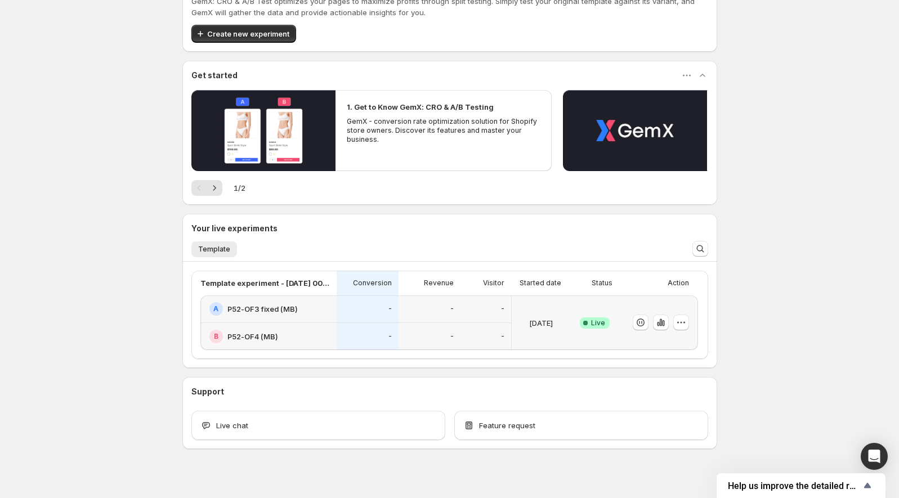
scroll to position [54, 0]
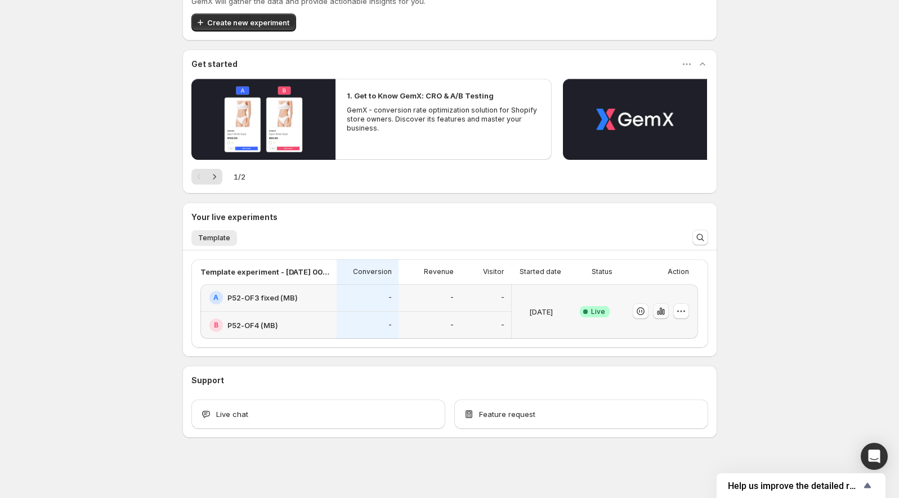
click at [661, 313] on icon "button" at bounding box center [660, 311] width 2 height 7
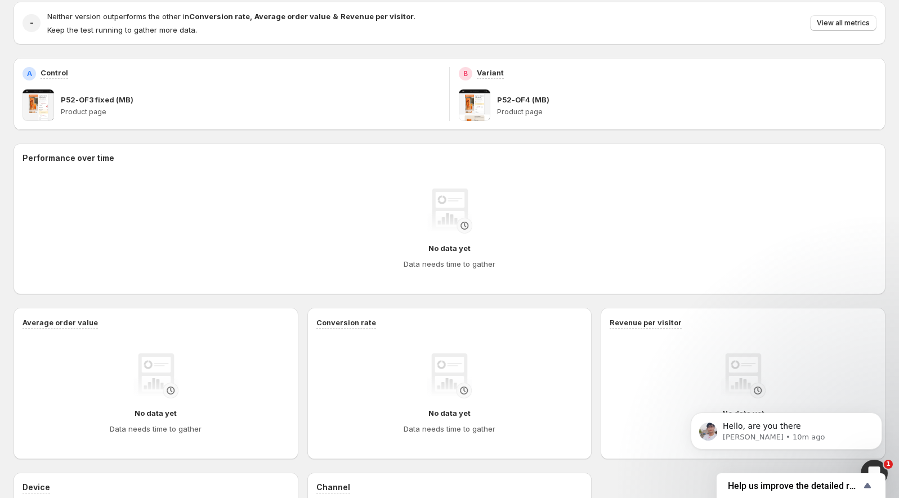
scroll to position [147, 0]
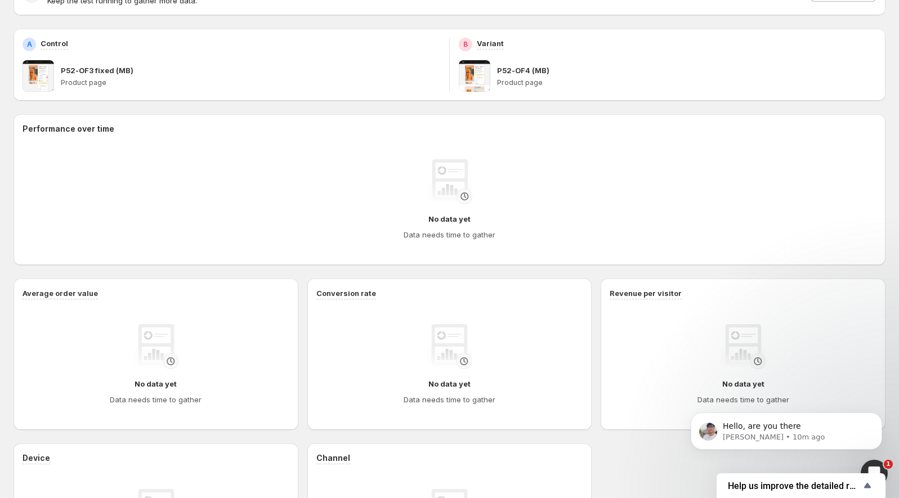
click at [769, 406] on body "Hello, are you there [PERSON_NAME] • 10m ago" at bounding box center [786, 428] width 216 height 70
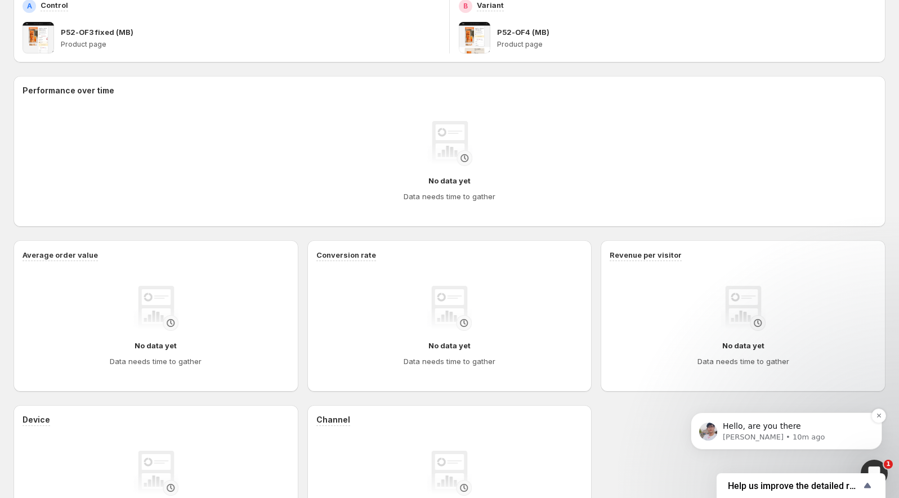
click at [766, 429] on p "Hello, are you there" at bounding box center [795, 426] width 145 height 11
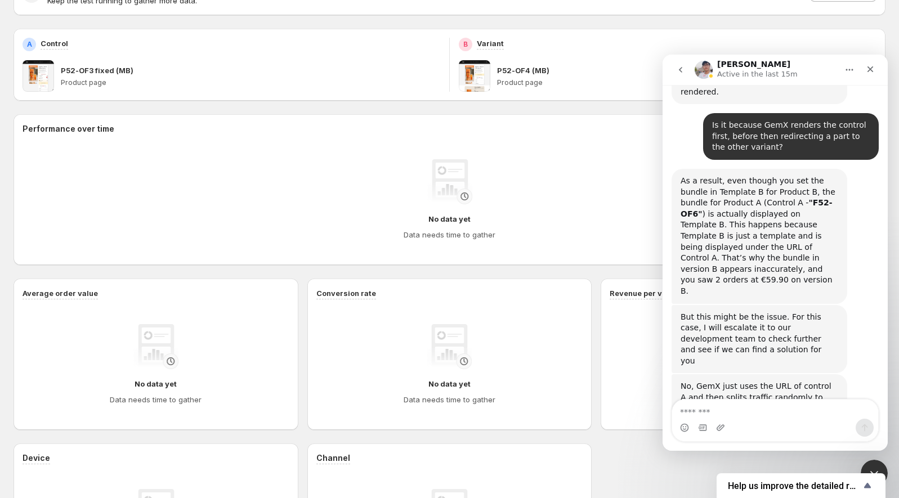
scroll to position [2172, 0]
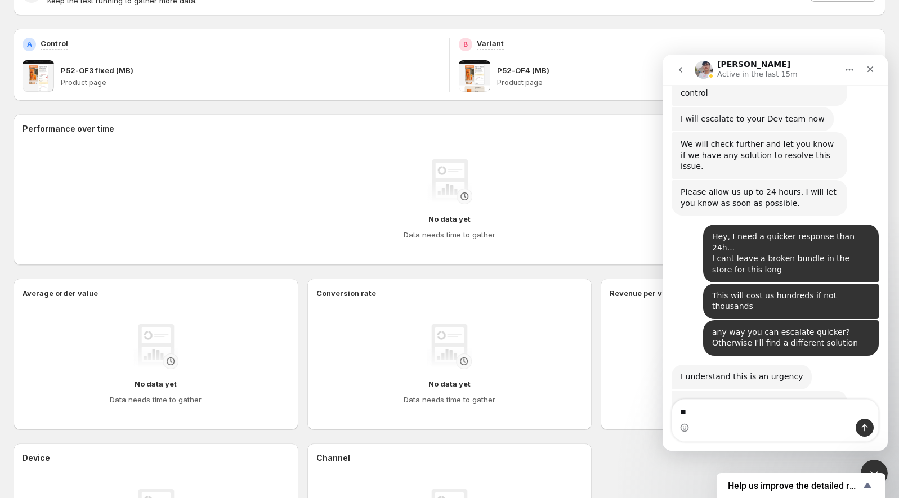
type textarea "***"
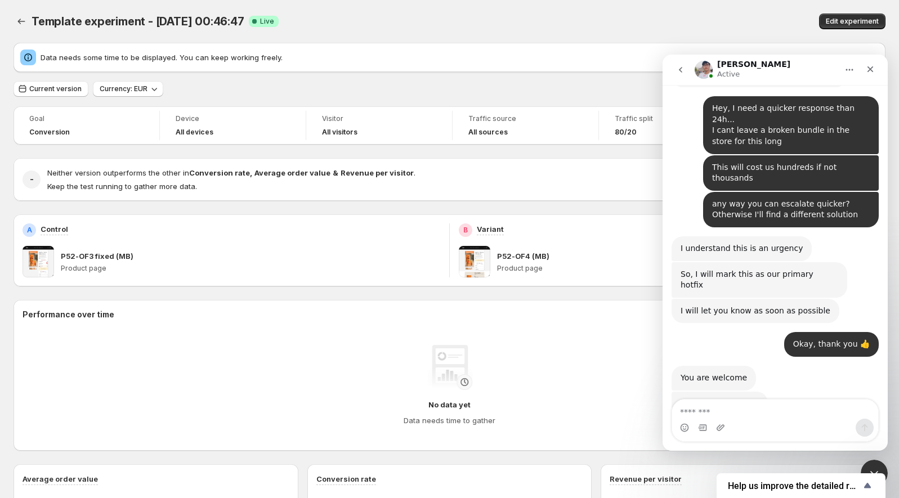
scroll to position [2283, 0]
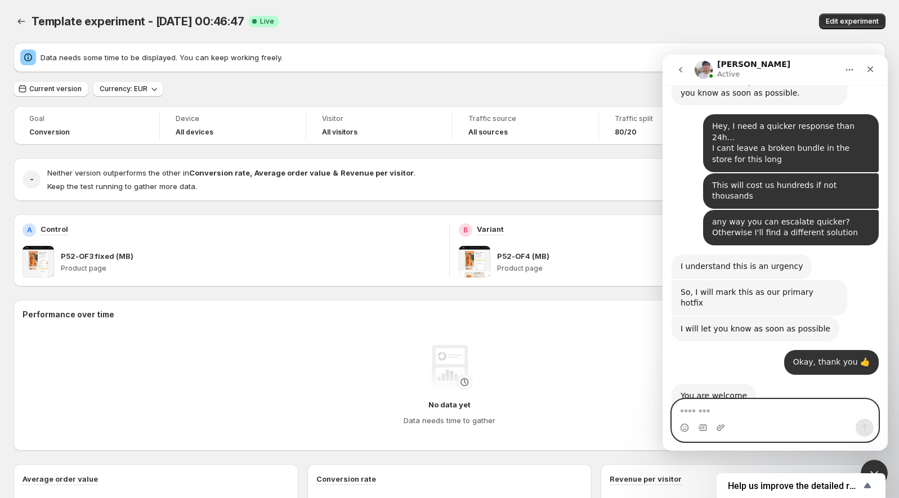
click at [725, 411] on textarea "Message…" at bounding box center [775, 409] width 207 height 19
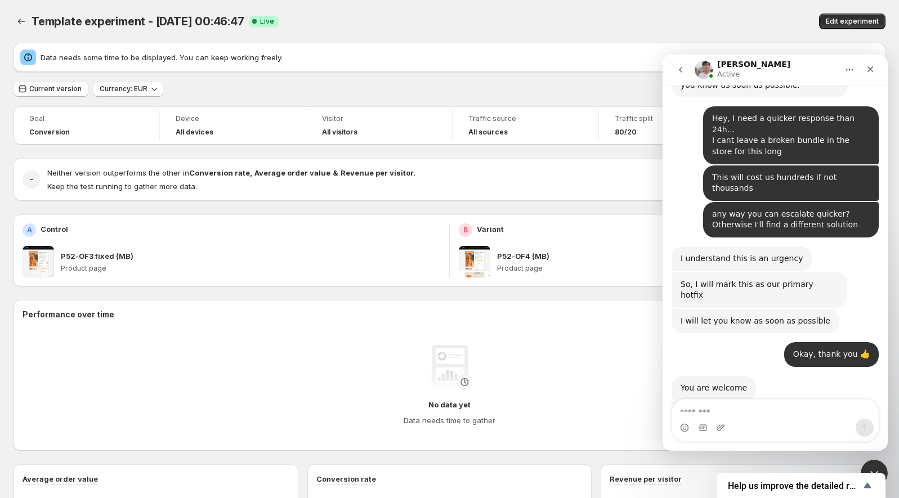
scroll to position [2283, 0]
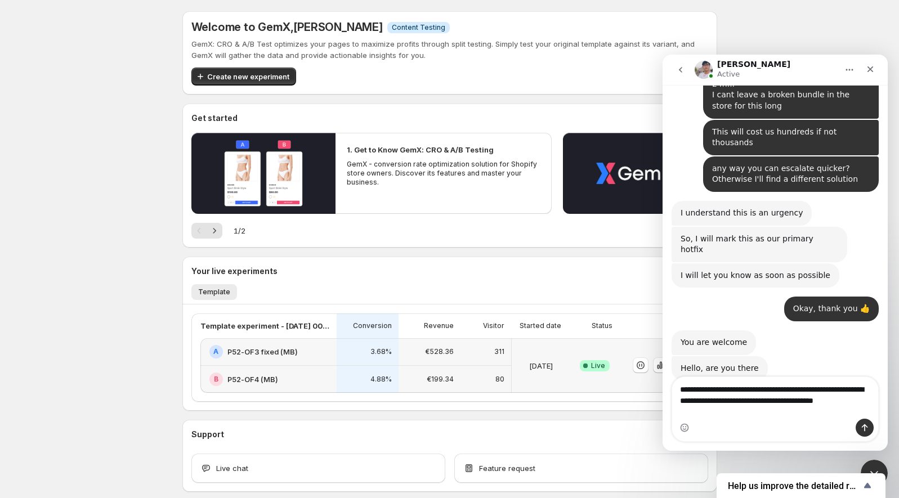
scroll to position [2349, 0]
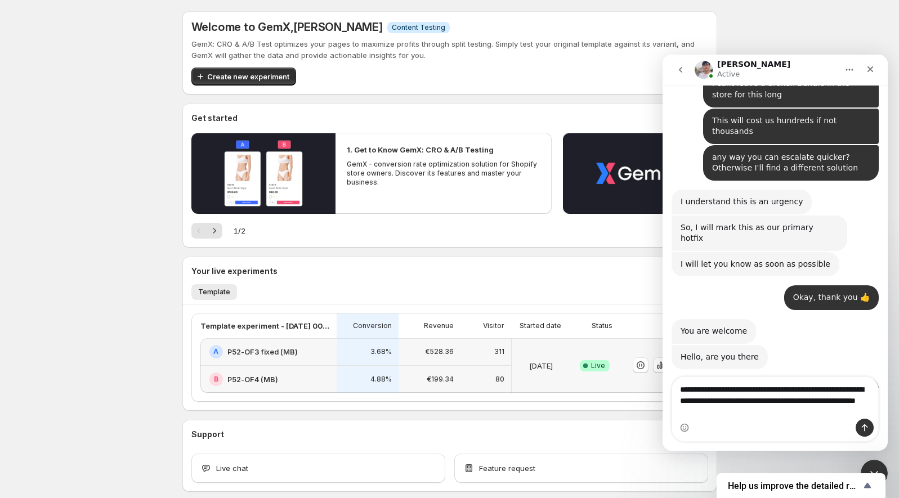
type textarea "**********"
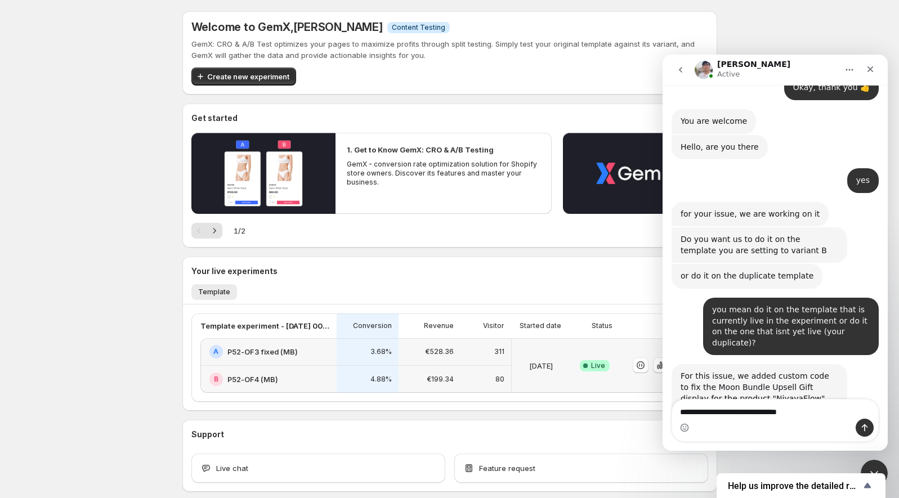
scroll to position [2560, 0]
click at [785, 430] on img "Antony says…" at bounding box center [755, 477] width 151 height 95
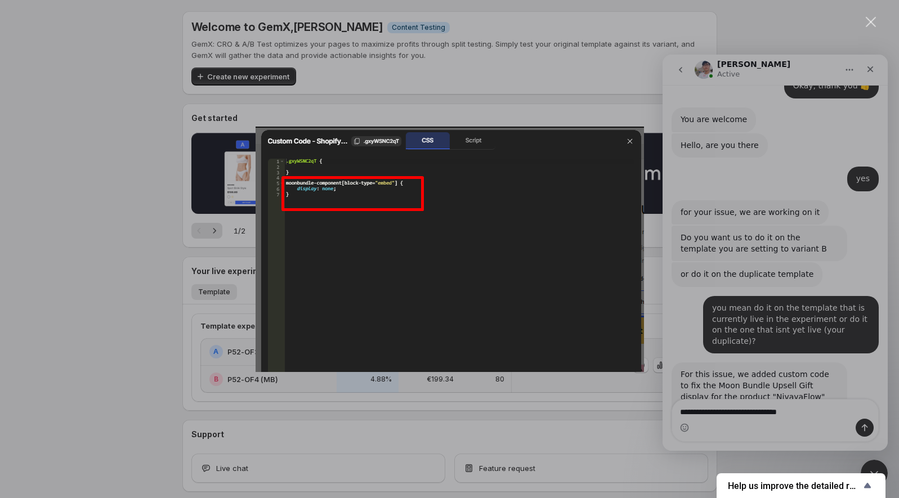
click at [785, 299] on div "Intercom messenger" at bounding box center [449, 249] width 899 height 498
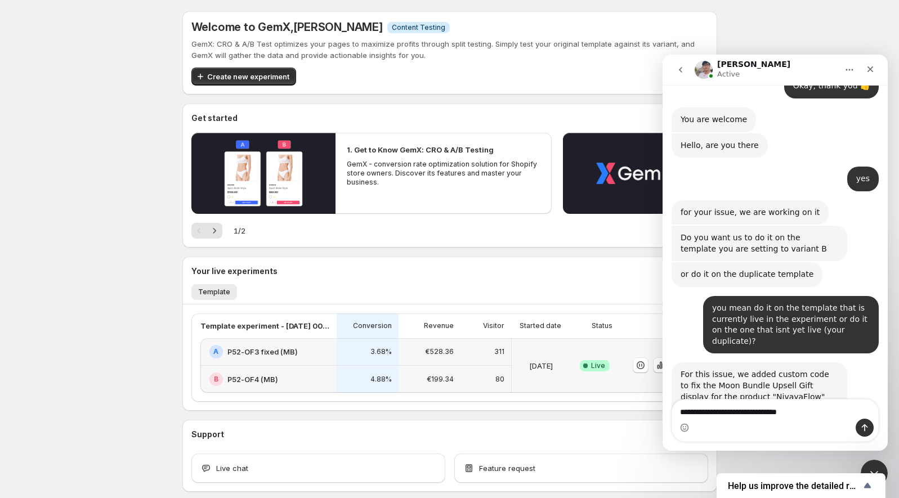
click at [785, 430] on img "Antony says…" at bounding box center [755, 477] width 151 height 95
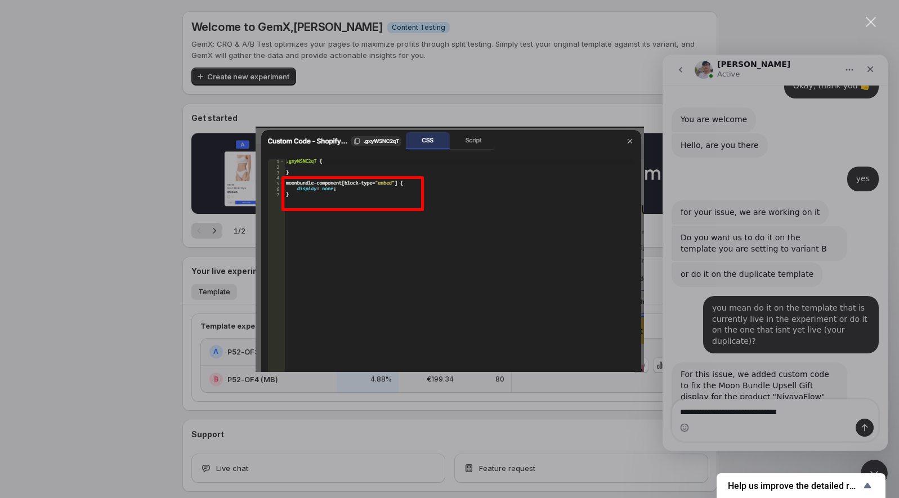
click at [785, 299] on div "Intercom messenger" at bounding box center [449, 249] width 899 height 498
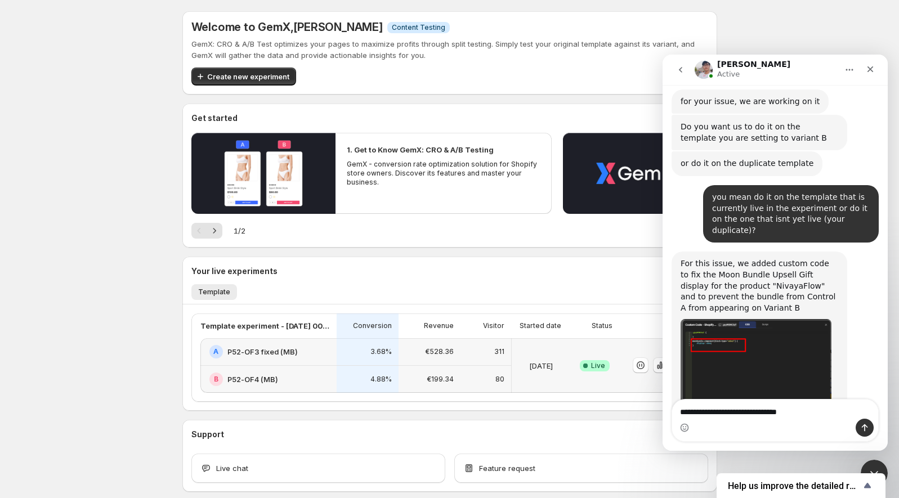
scroll to position [2677, 0]
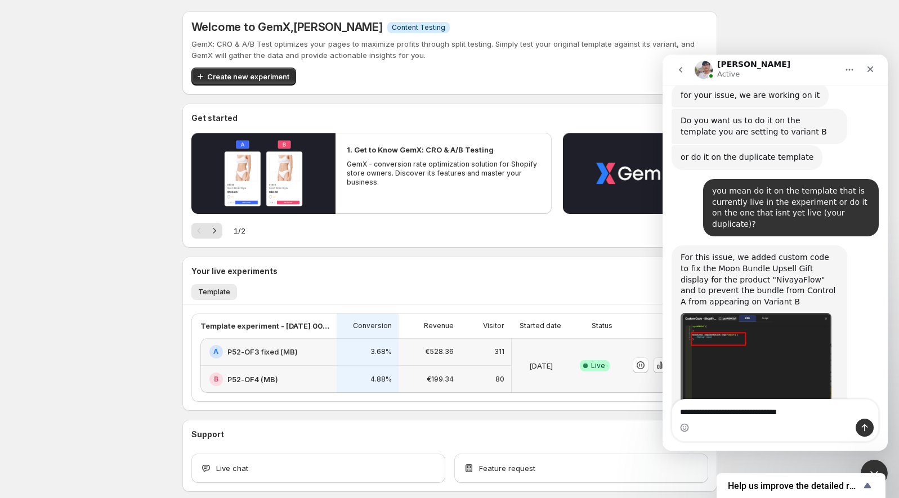
click at [775, 434] on img "Antony says…" at bounding box center [755, 479] width 151 height 91
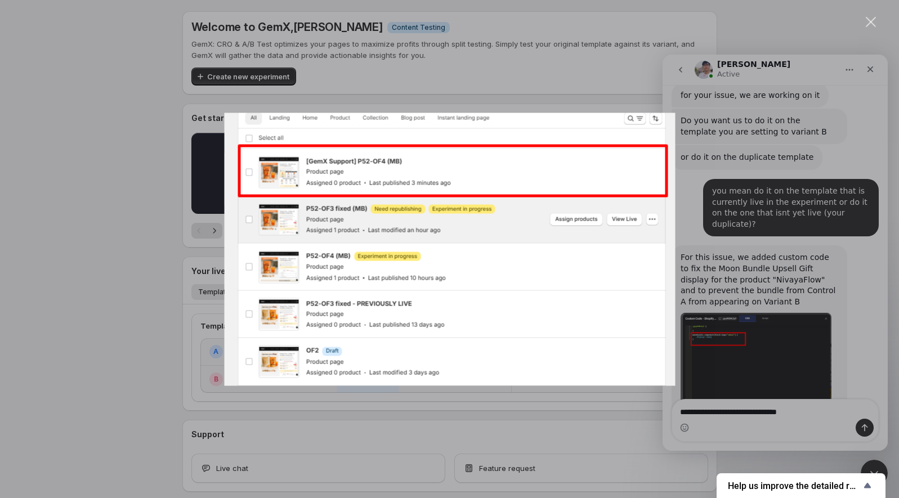
scroll to position [0, 0]
click at [776, 270] on div "Intercom messenger" at bounding box center [449, 249] width 899 height 498
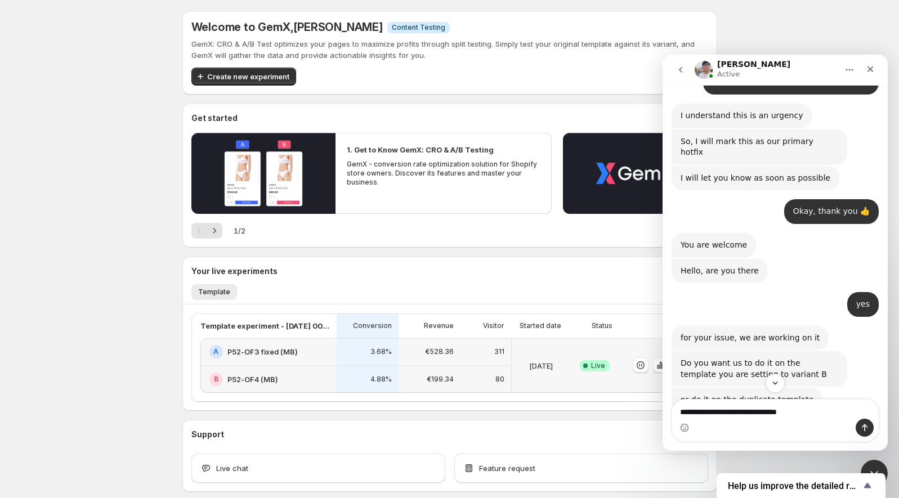
scroll to position [2677, 0]
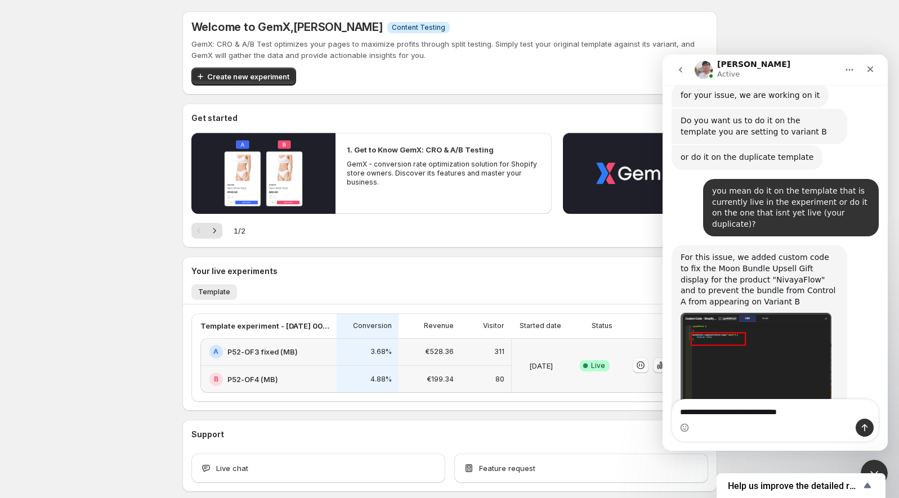
click at [759, 421] on div "Intercom messenger" at bounding box center [775, 428] width 206 height 18
click at [749, 409] on textarea "**********" at bounding box center [775, 409] width 207 height 19
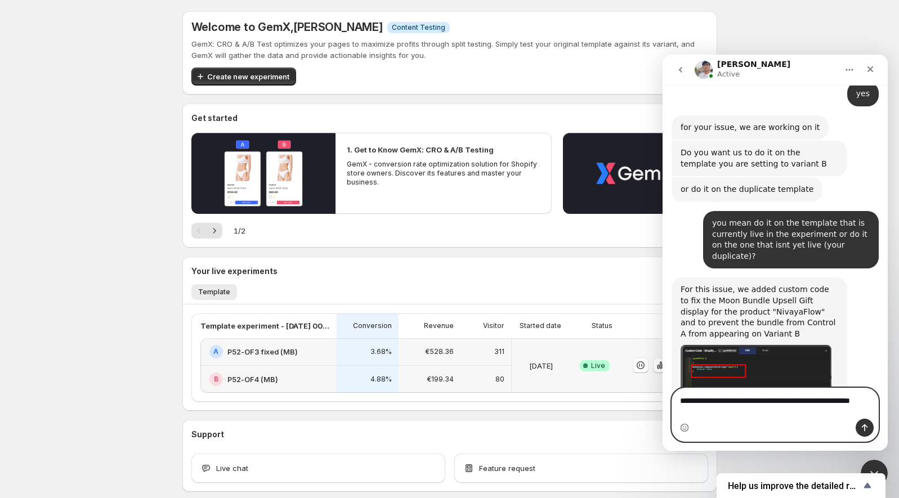
scroll to position [2689, 0]
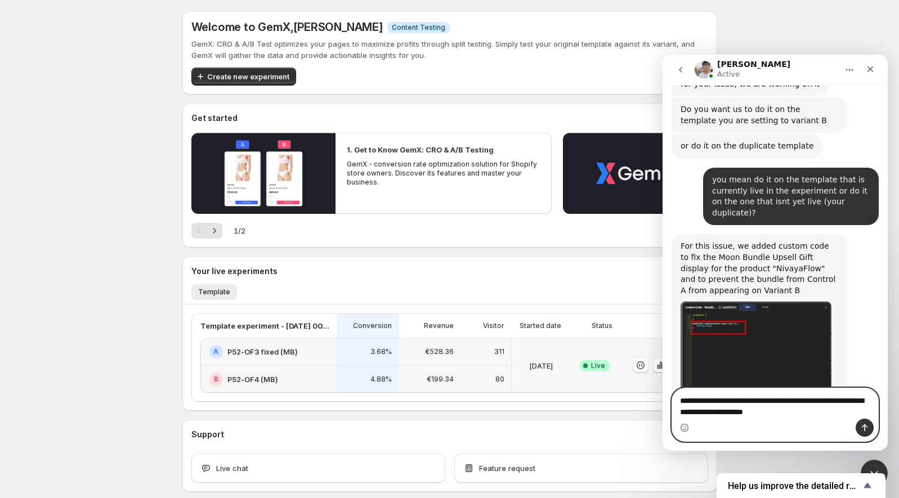
type textarea "**********"
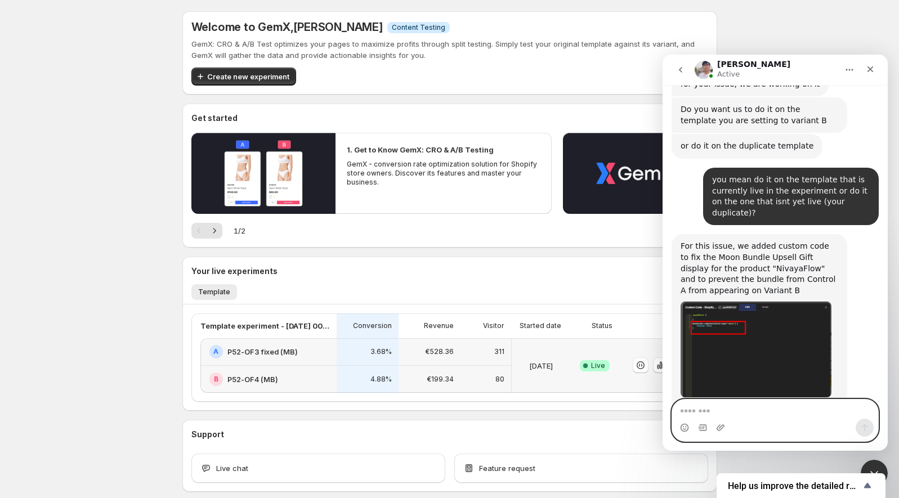
scroll to position [2733, 0]
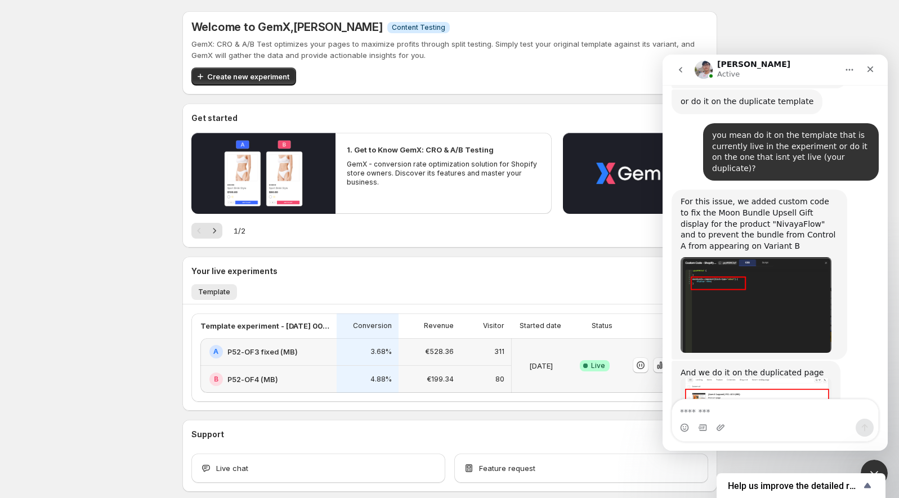
click at [738, 378] on img "Antony says…" at bounding box center [755, 423] width 151 height 91
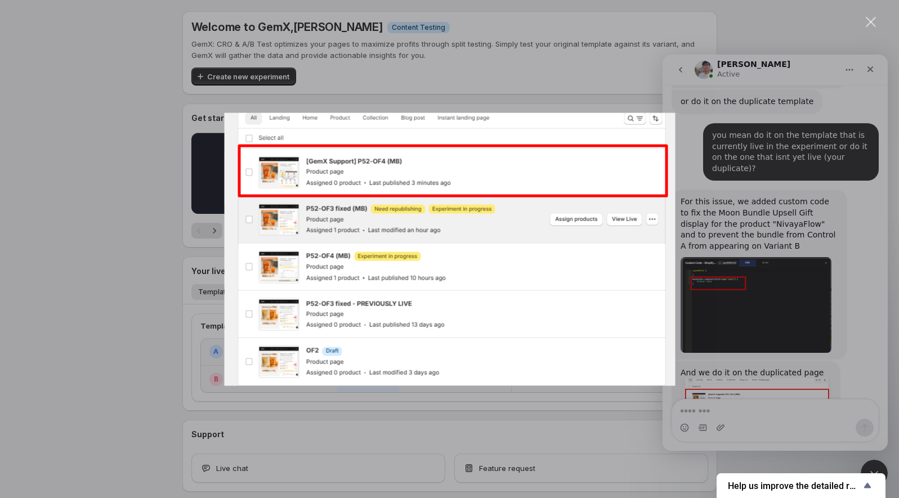
click at [799, 253] on div "Intercom messenger" at bounding box center [449, 249] width 899 height 498
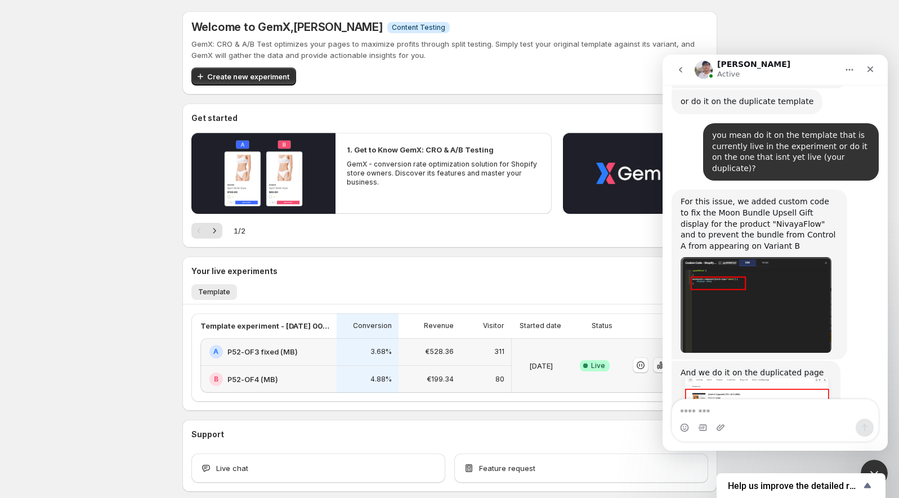
scroll to position [2782, 0]
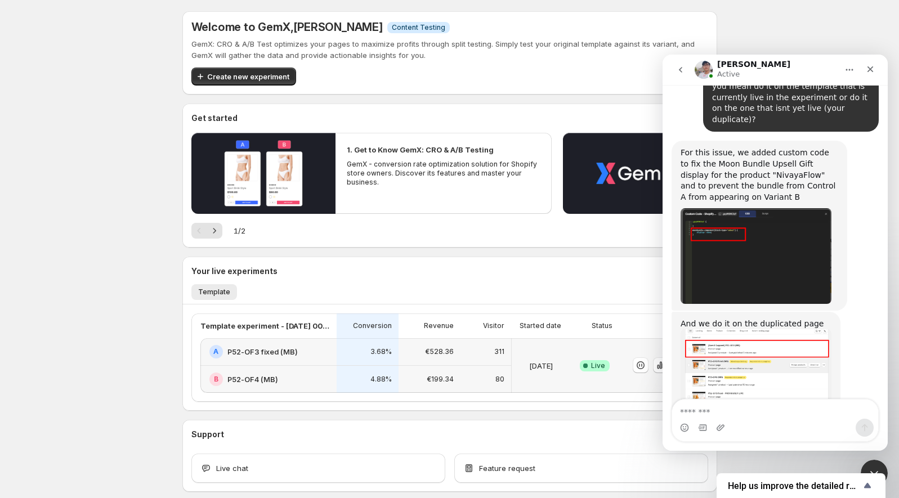
click at [755, 424] on div "Intercom messenger" at bounding box center [775, 428] width 206 height 18
click at [742, 411] on textarea "Message…" at bounding box center [775, 409] width 207 height 19
type textarea "**********"
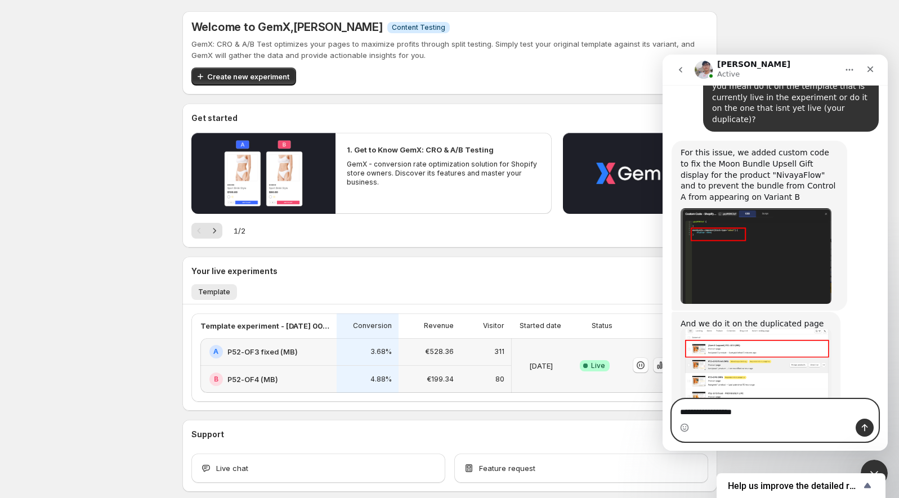
type textarea "**********"
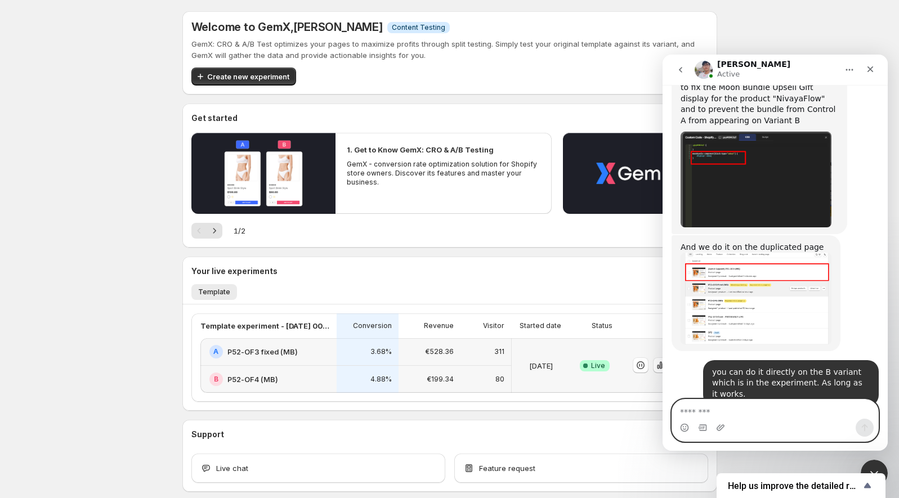
scroll to position [2860, 0]
